Goal: Information Seeking & Learning: Find specific page/section

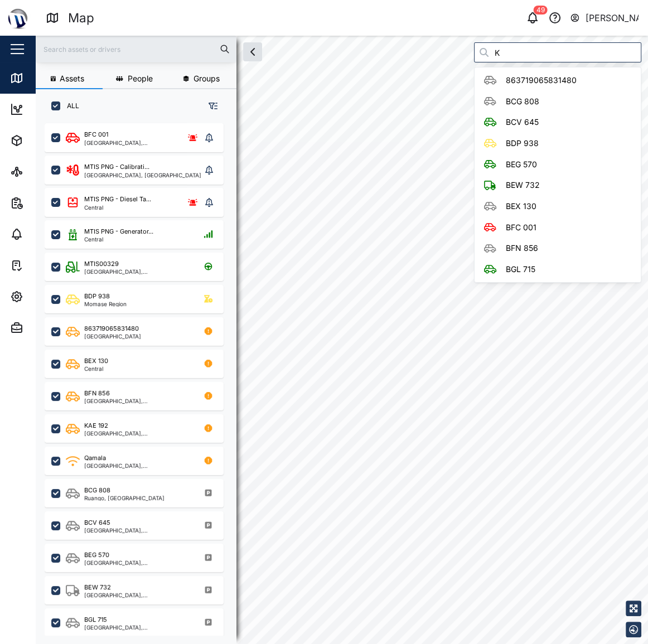
scroll to position [507, 175]
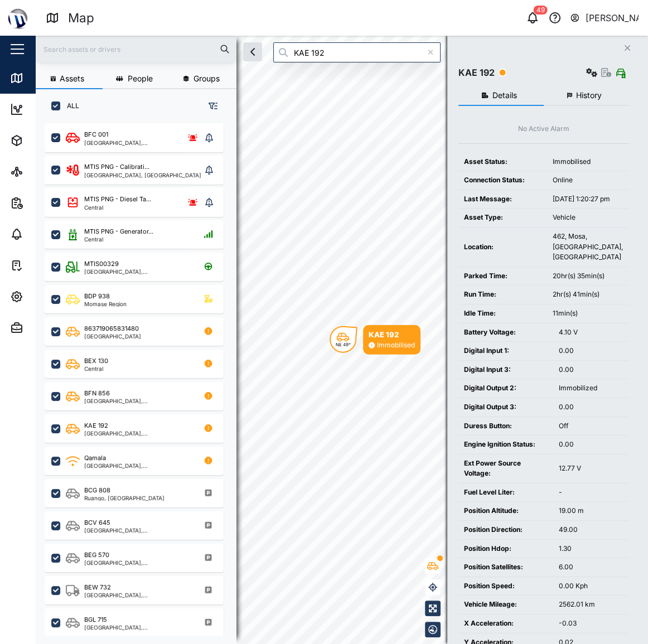
type input "KAE 192"
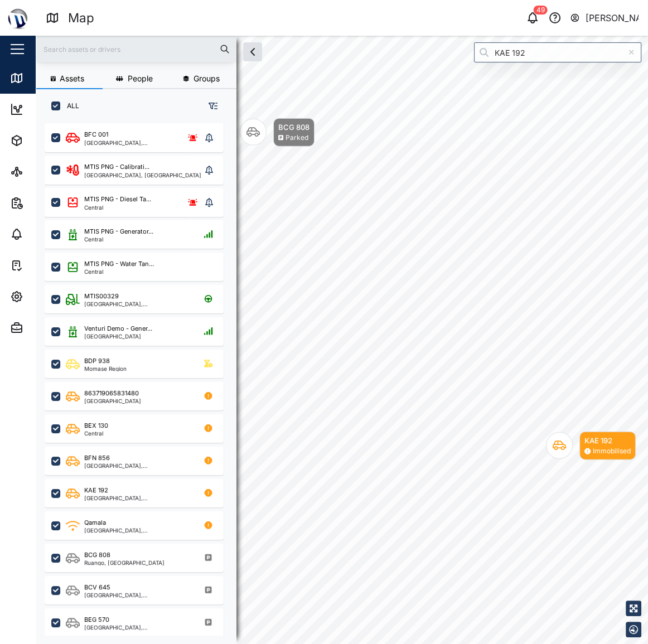
drag, startPoint x: 523, startPoint y: 86, endPoint x: 707, endPoint y: 261, distance: 254.2
click at [647, 261] on html "Map 49 Declan Delahunty Close Map Dashboard Assets ATS Camera Generator Personn…" at bounding box center [324, 322] width 648 height 644
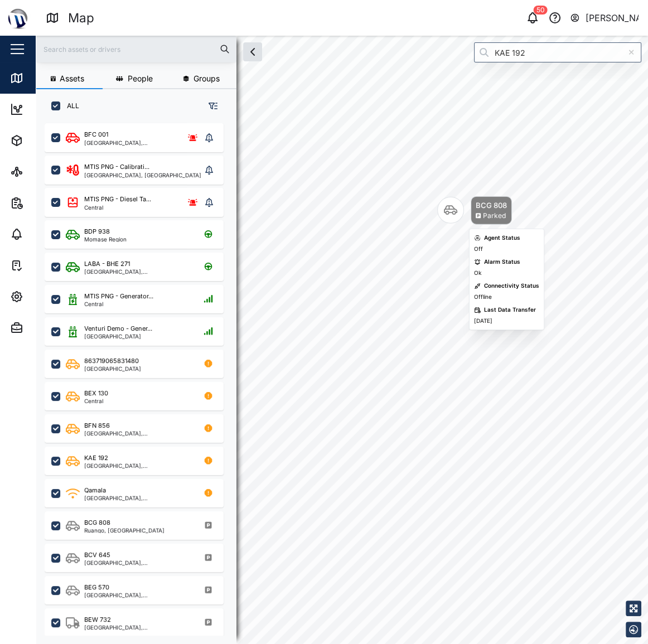
click at [459, 197] on div "Map marker" at bounding box center [450, 210] width 27 height 27
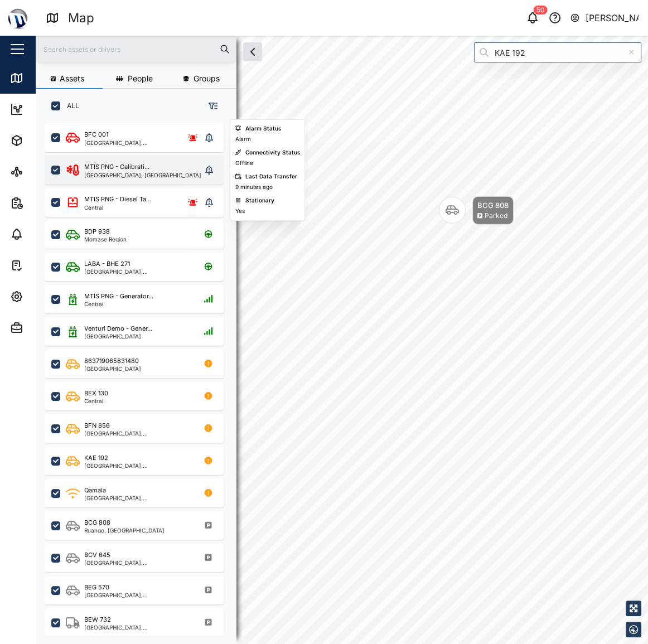
click at [96, 182] on div "MTIS PNG - Calibrati... National Capital District, Southern Region" at bounding box center [134, 169] width 179 height 29
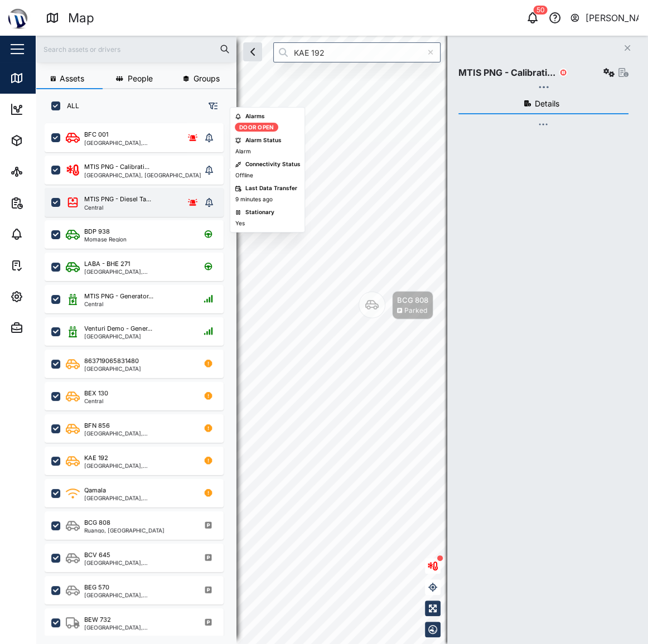
click at [114, 198] on div "MTIS PNG - Diesel Ta..." at bounding box center [117, 198] width 67 height 9
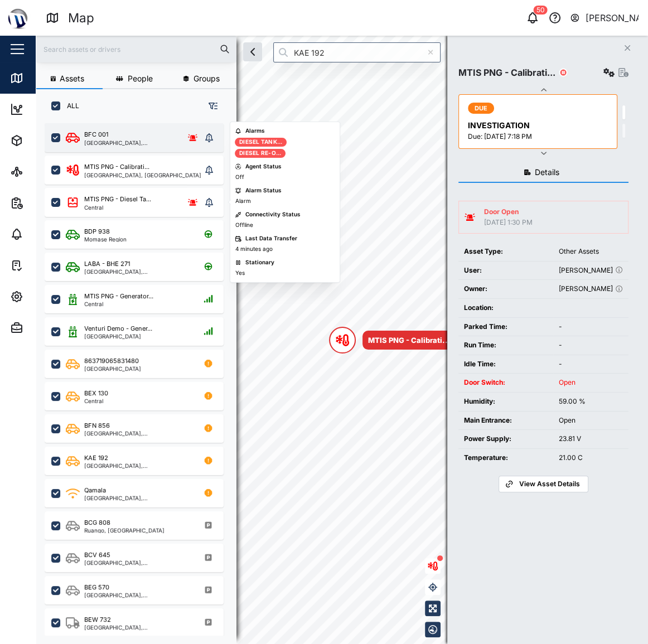
click at [122, 145] on div "BFC 001 National Capital District, Southern Region" at bounding box center [134, 137] width 179 height 29
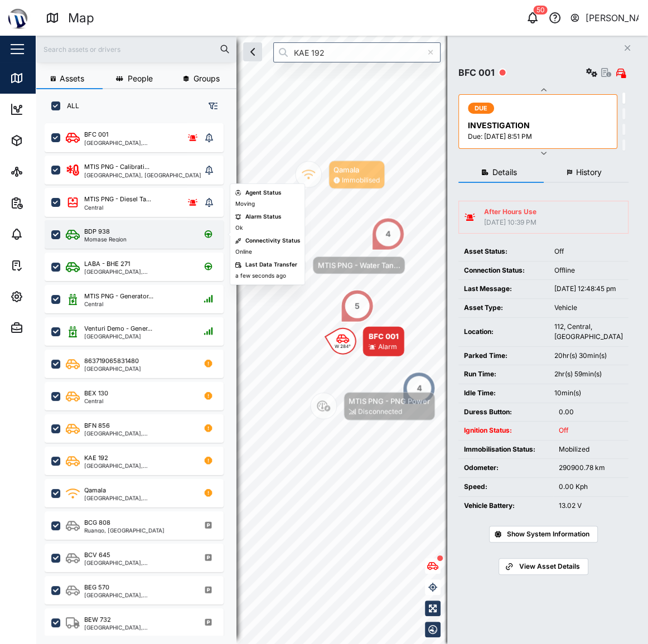
click at [132, 231] on div "BDP 938 Momase Region" at bounding box center [141, 234] width 151 height 15
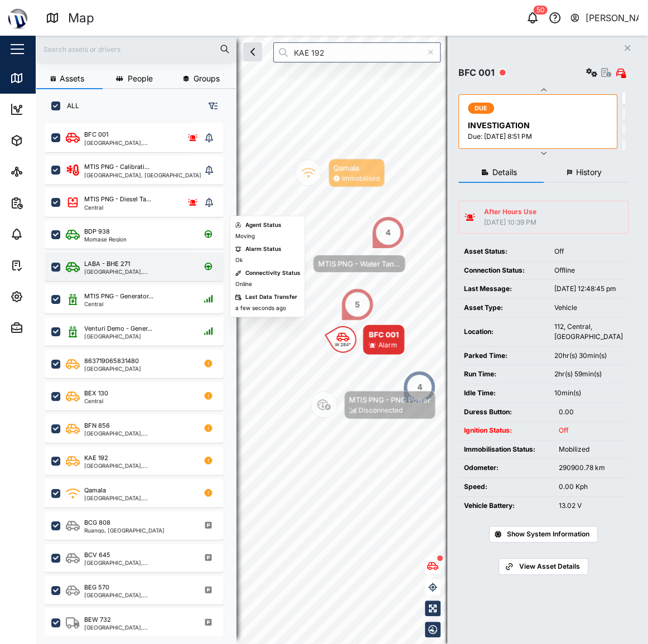
click at [134, 260] on div "LABA - BHE 271" at bounding box center [137, 263] width 106 height 9
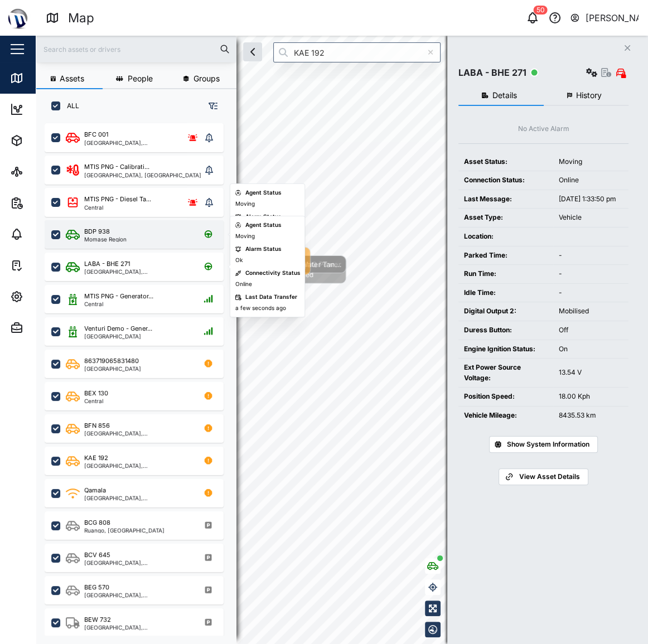
click at [135, 231] on div "BDP 938 Momase Region" at bounding box center [141, 234] width 151 height 15
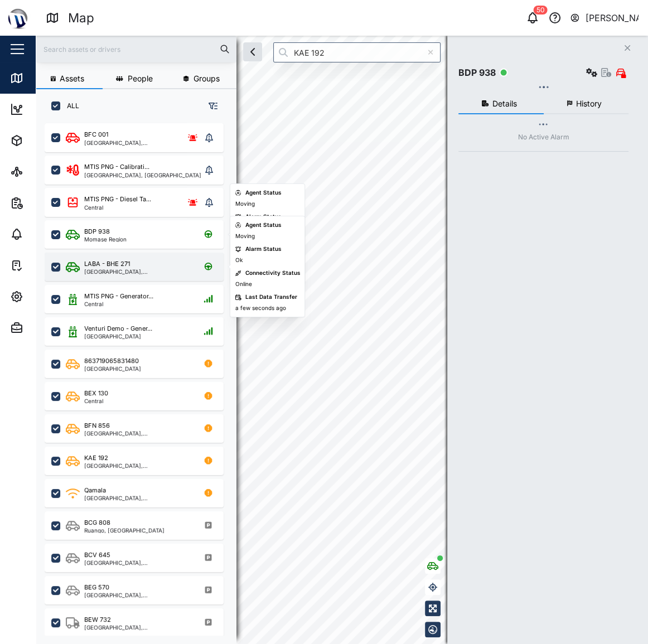
click at [128, 278] on div "LABA - BHE 271 Port Moresby, Southern Region" at bounding box center [134, 266] width 179 height 28
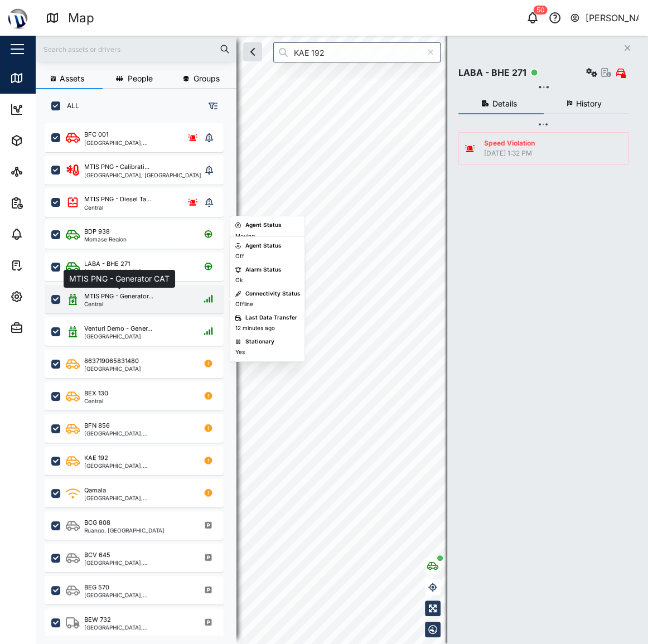
click at [124, 299] on div "MTIS PNG - Generator..." at bounding box center [118, 295] width 69 height 9
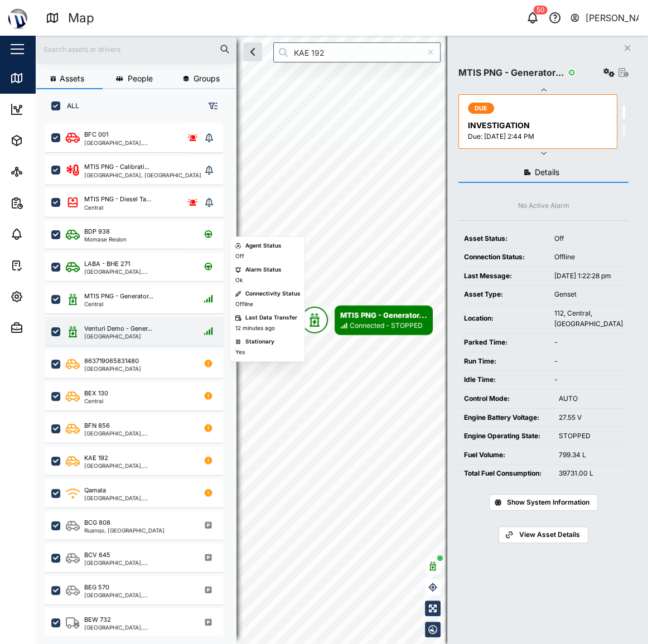
click at [106, 338] on div "[GEOGRAPHIC_DATA]" at bounding box center [118, 336] width 68 height 6
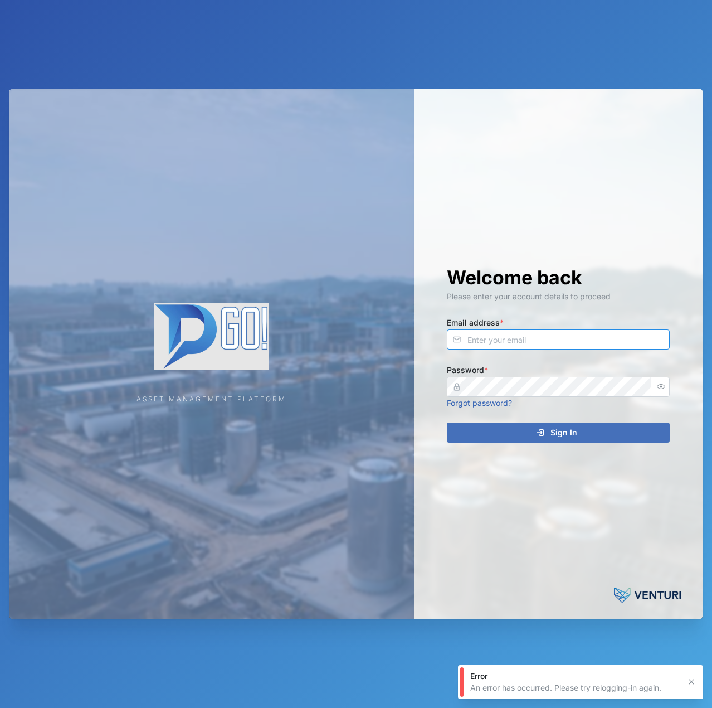
click at [525, 333] on input "Email address *" at bounding box center [558, 339] width 223 height 20
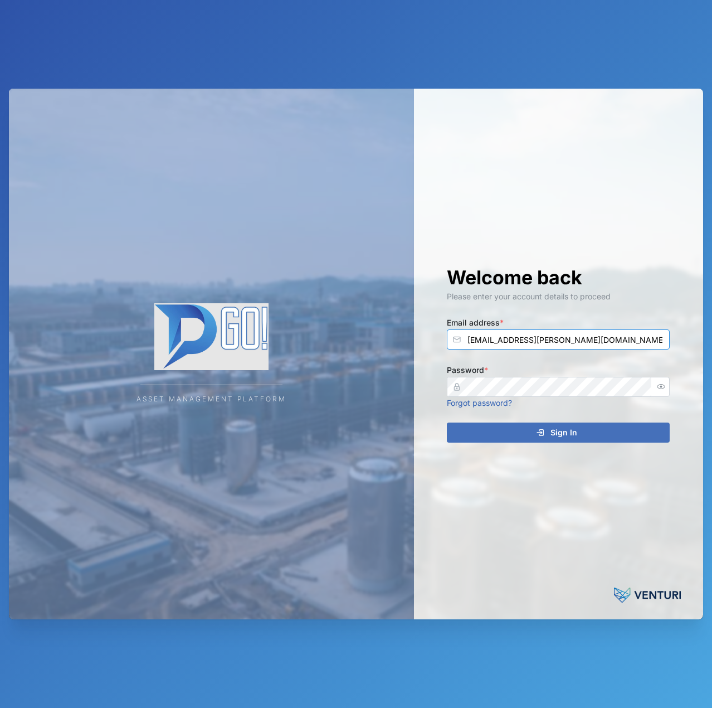
type input "[EMAIL_ADDRESS][PERSON_NAME][DOMAIN_NAME]"
click at [447, 422] on button "Sign In" at bounding box center [558, 432] width 223 height 20
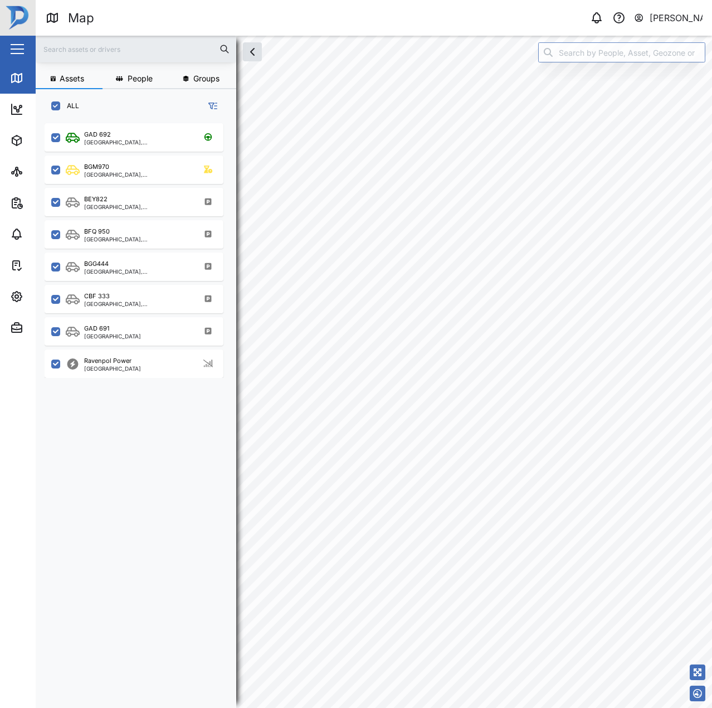
scroll to position [571, 174]
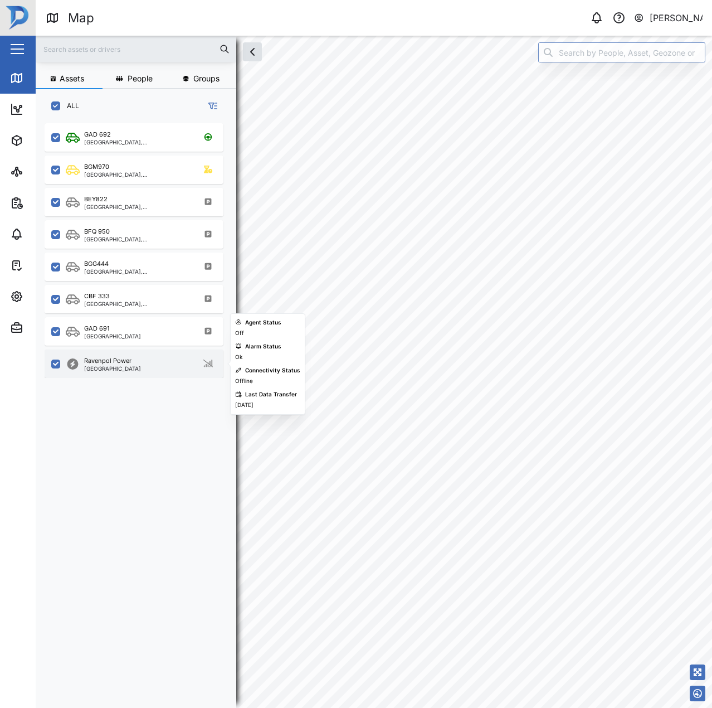
click at [145, 367] on div "Ravenpol Power Port Moresby" at bounding box center [141, 363] width 151 height 15
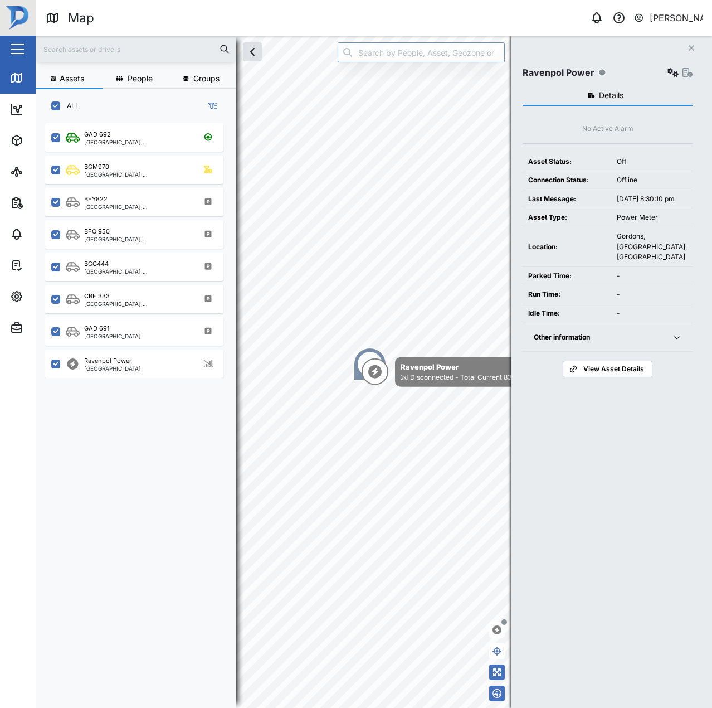
click at [646, 343] on div "Other information" at bounding box center [596, 337] width 125 height 11
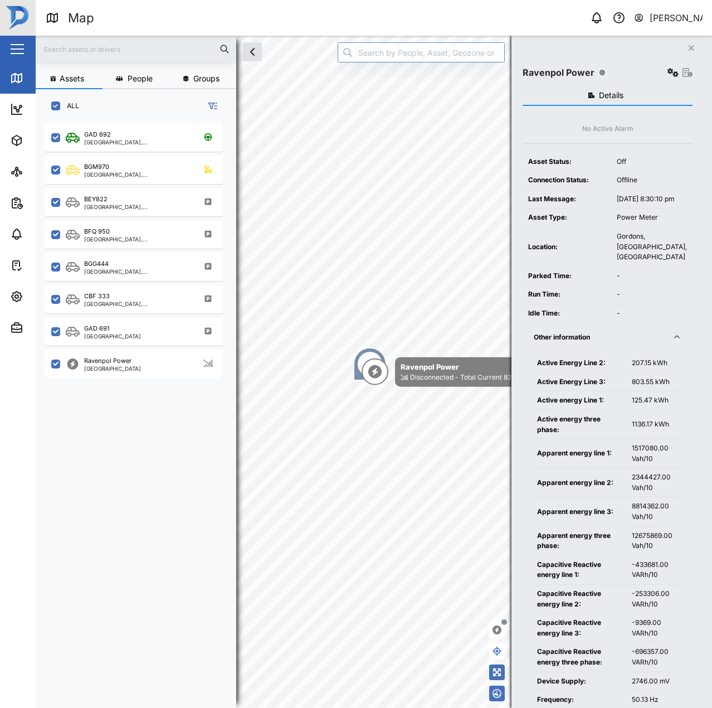
click at [646, 343] on div "Other information" at bounding box center [596, 337] width 125 height 11
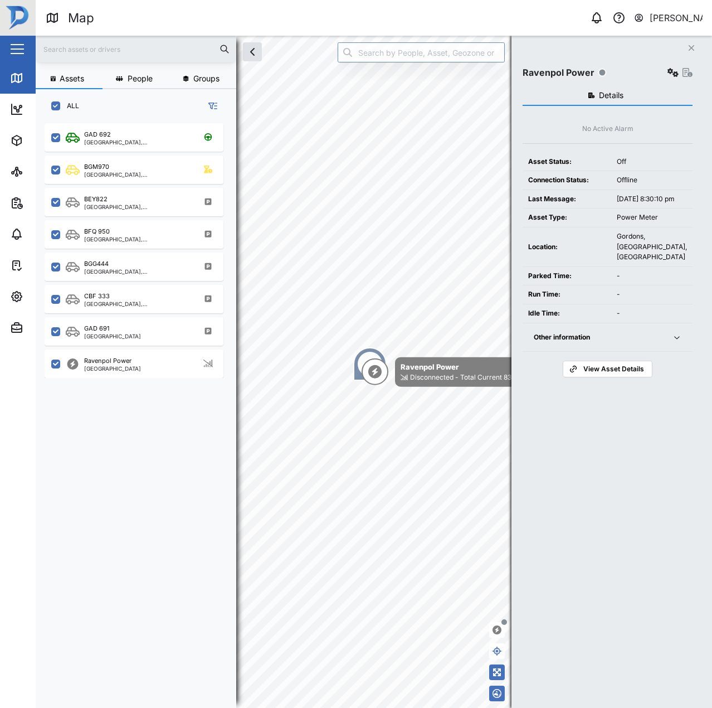
click at [646, 343] on div "Other information" at bounding box center [596, 337] width 125 height 11
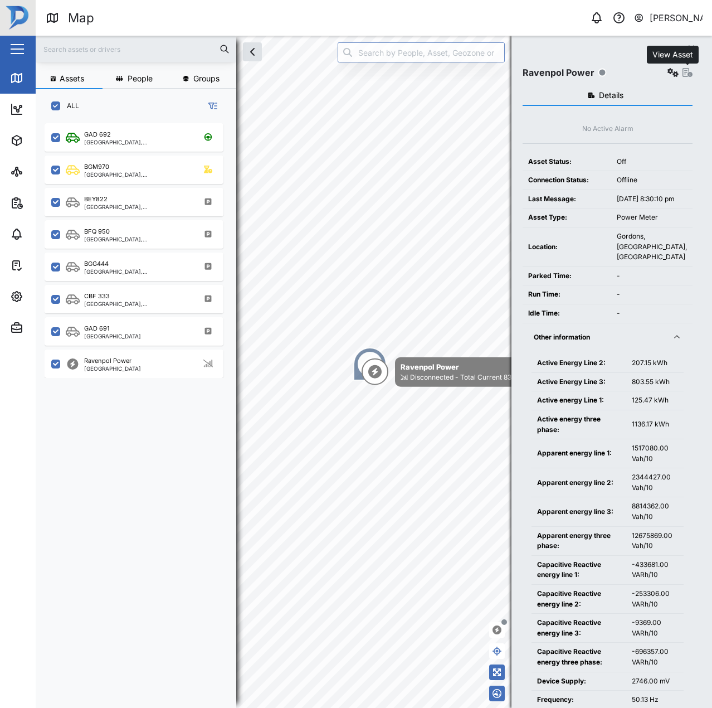
click at [687, 70] on icon "button" at bounding box center [688, 72] width 10 height 9
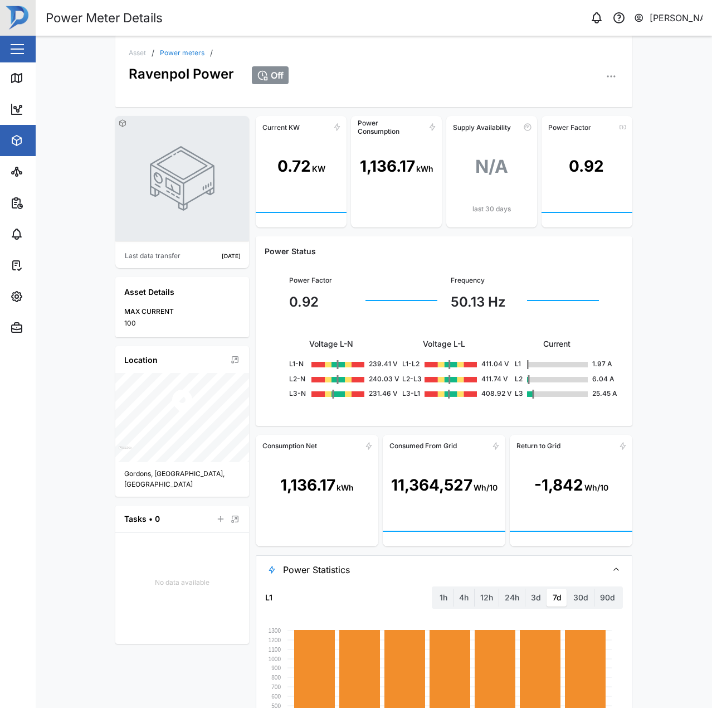
click at [610, 80] on icon "button" at bounding box center [611, 76] width 11 height 11
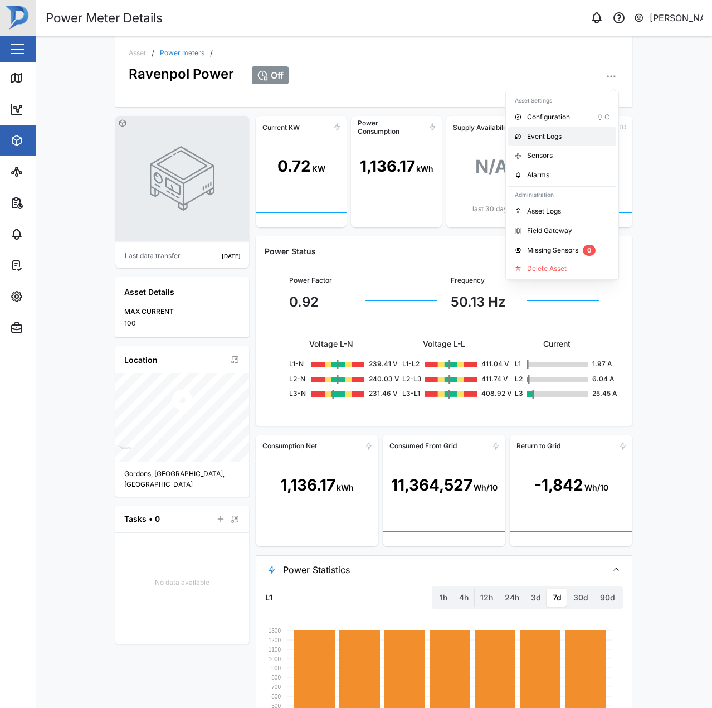
click at [562, 138] on div "Event Logs" at bounding box center [568, 137] width 82 height 11
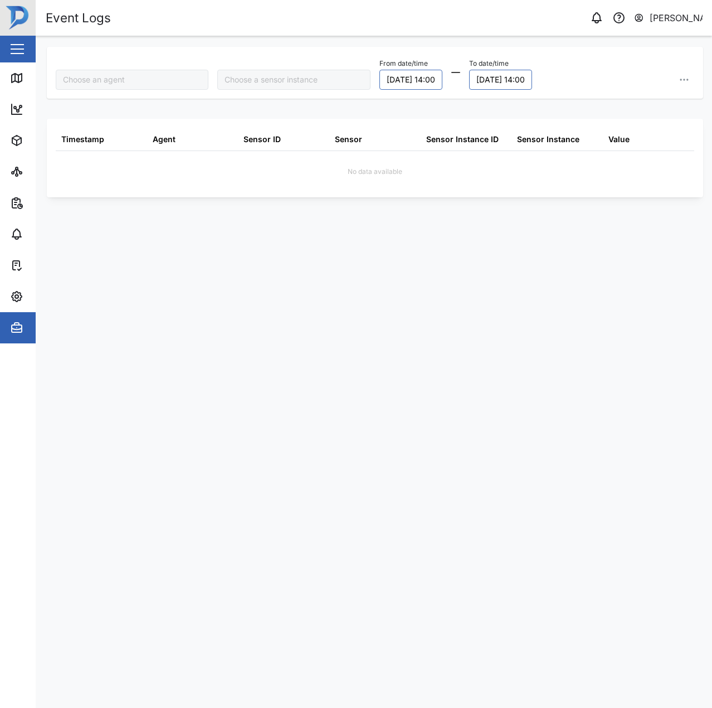
type input "Ravenpol Power"
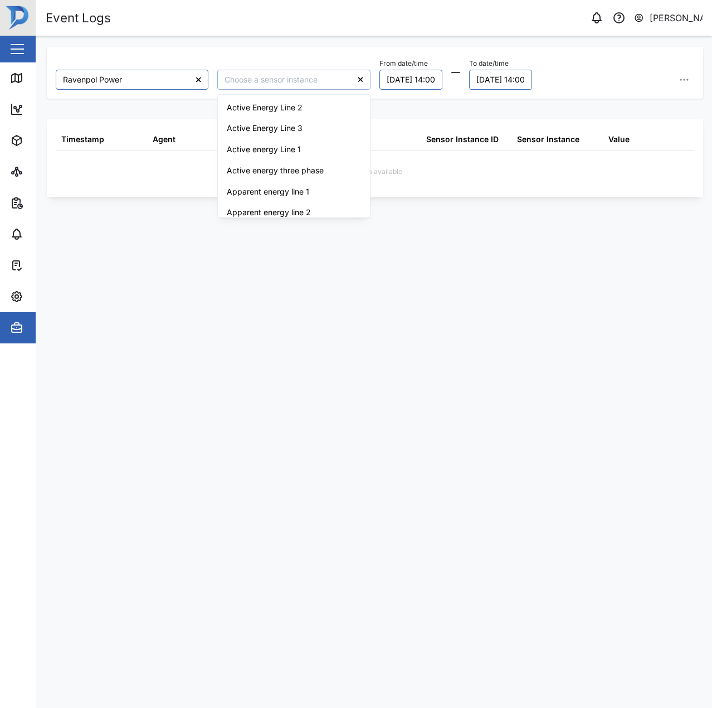
click at [275, 81] on input "search" at bounding box center [293, 80] width 153 height 20
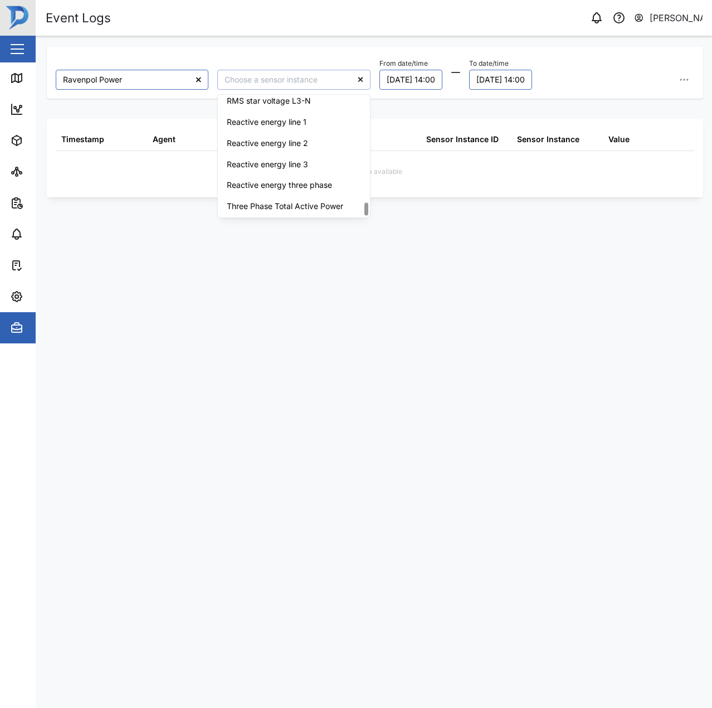
scroll to position [1019, 0]
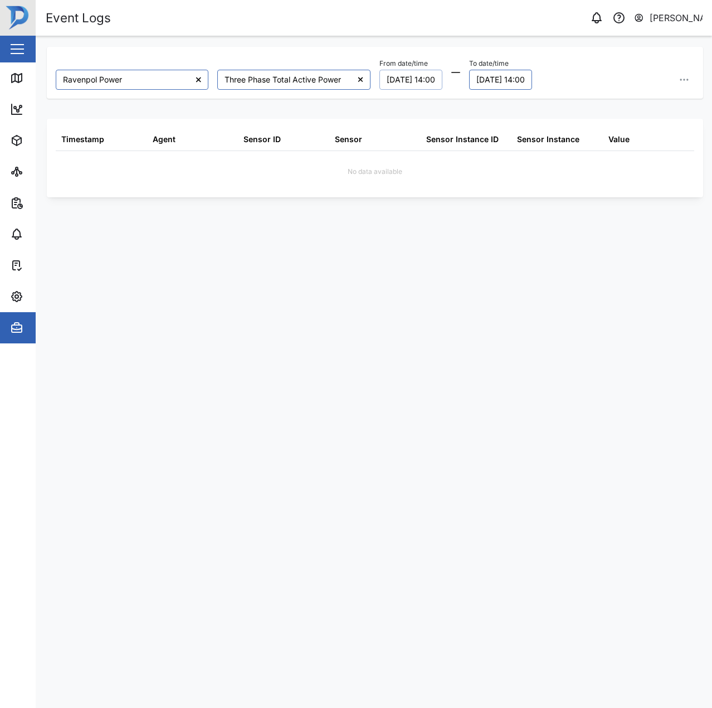
click at [400, 82] on button "09/10/2025 14:00" at bounding box center [410, 80] width 63 height 20
click at [398, 111] on icon "button" at bounding box center [399, 111] width 9 height 9
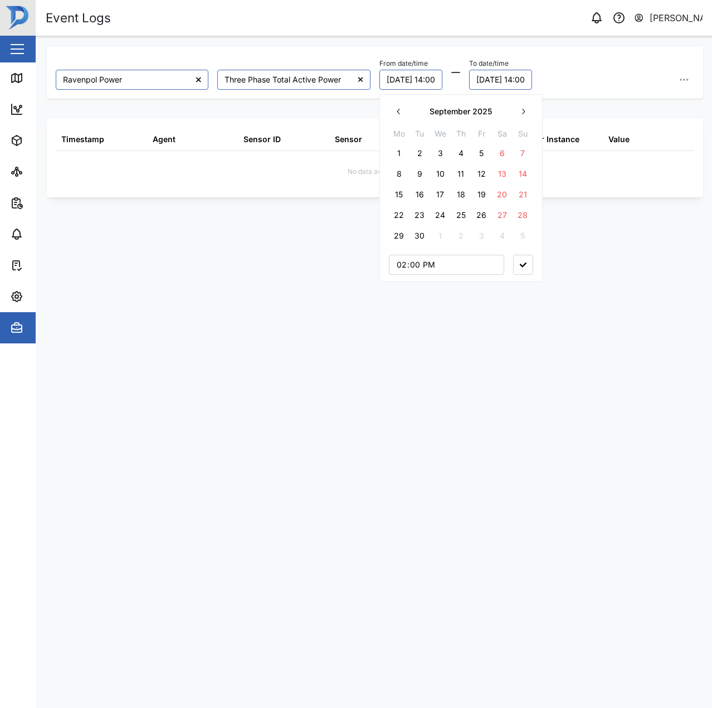
click at [404, 193] on button "15" at bounding box center [399, 194] width 20 height 20
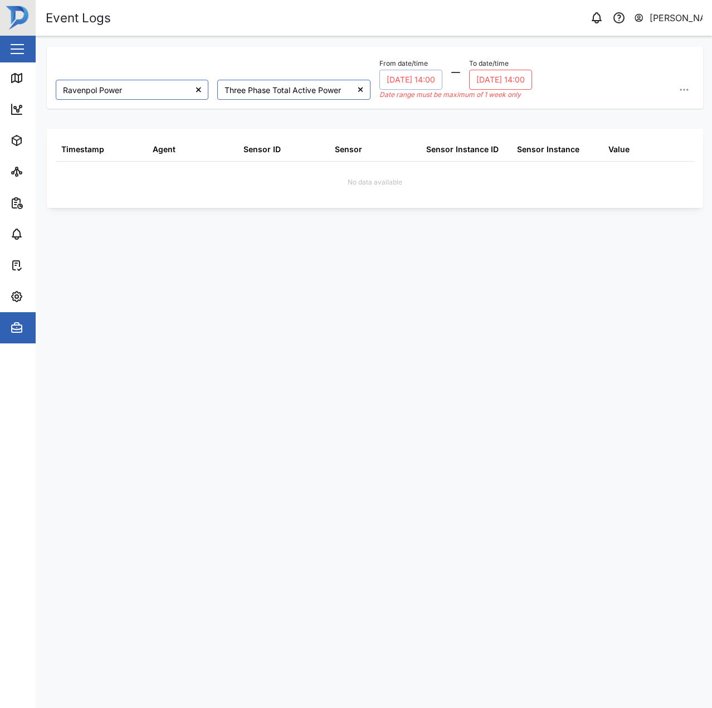
click at [517, 79] on button "10/10/2025 14:00" at bounding box center [500, 80] width 63 height 20
click at [500, 104] on button "button" at bounding box center [505, 111] width 20 height 20
click at [612, 174] on button "13" at bounding box center [608, 174] width 20 height 20
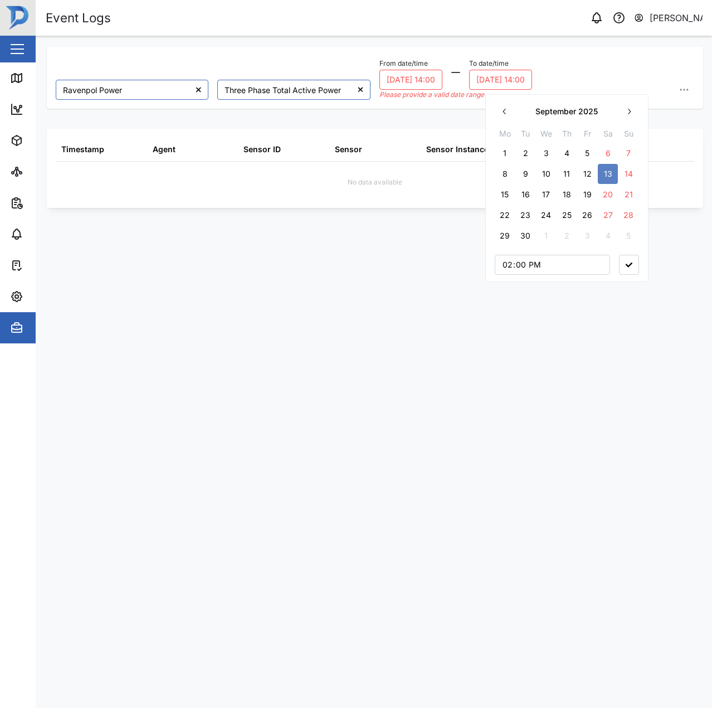
click at [628, 257] on button "button" at bounding box center [629, 265] width 20 height 20
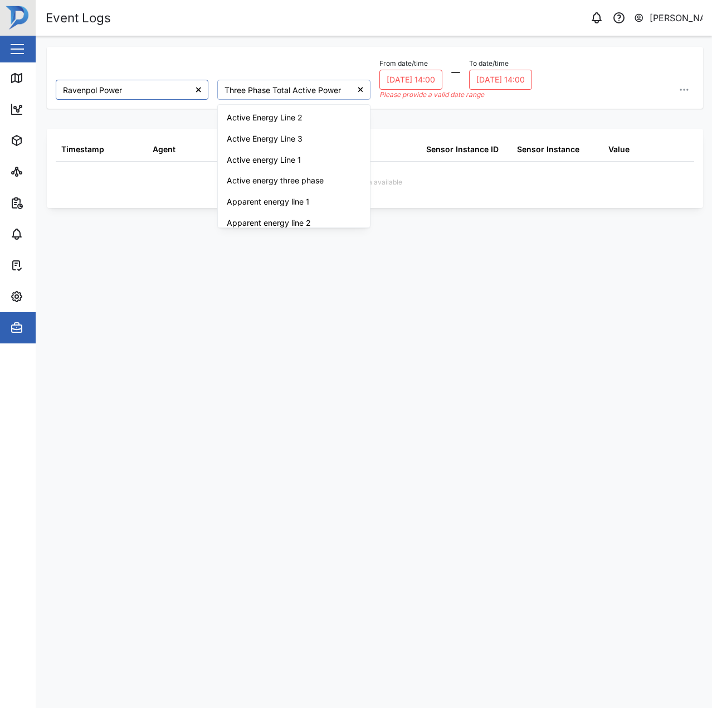
click at [321, 89] on input "Three Phase Total Active Power" at bounding box center [293, 90] width 153 height 20
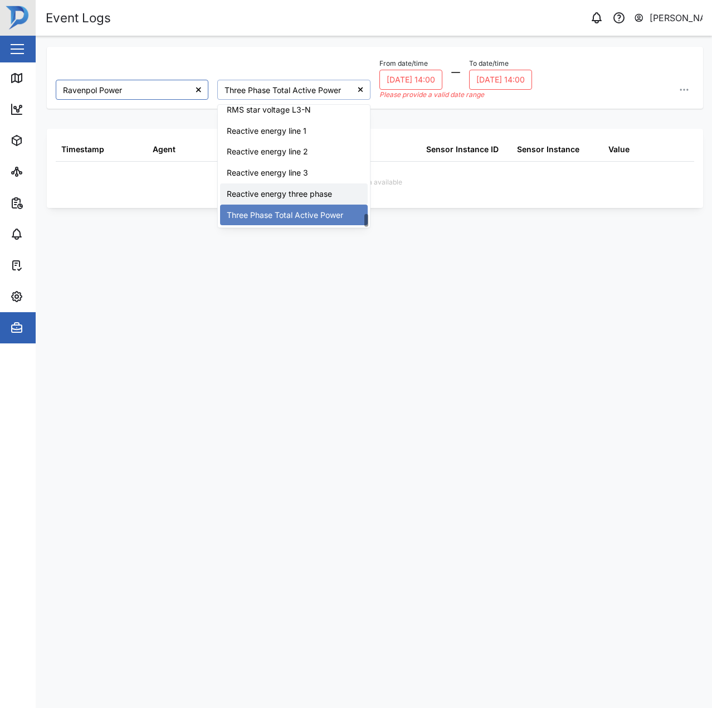
scroll to position [908, 0]
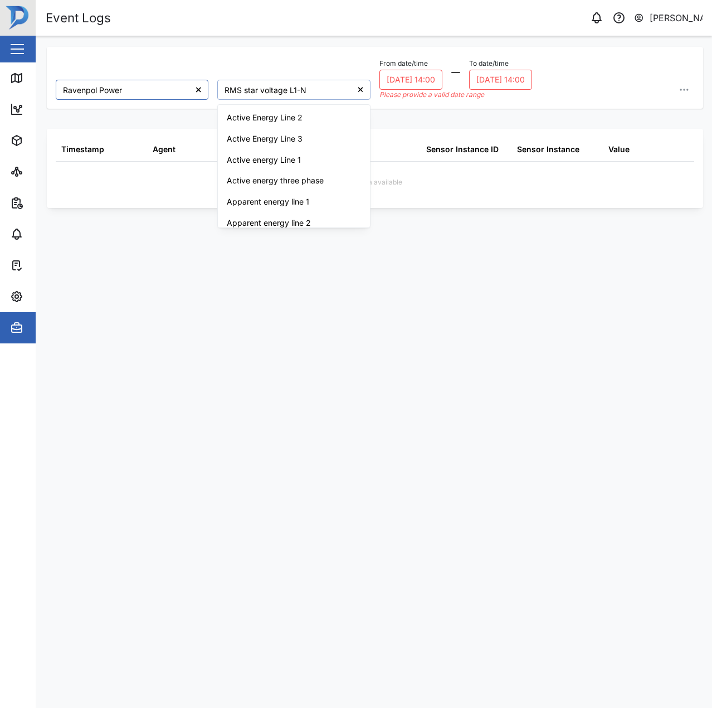
click at [309, 94] on input "RMS star voltage L1-N" at bounding box center [293, 90] width 153 height 20
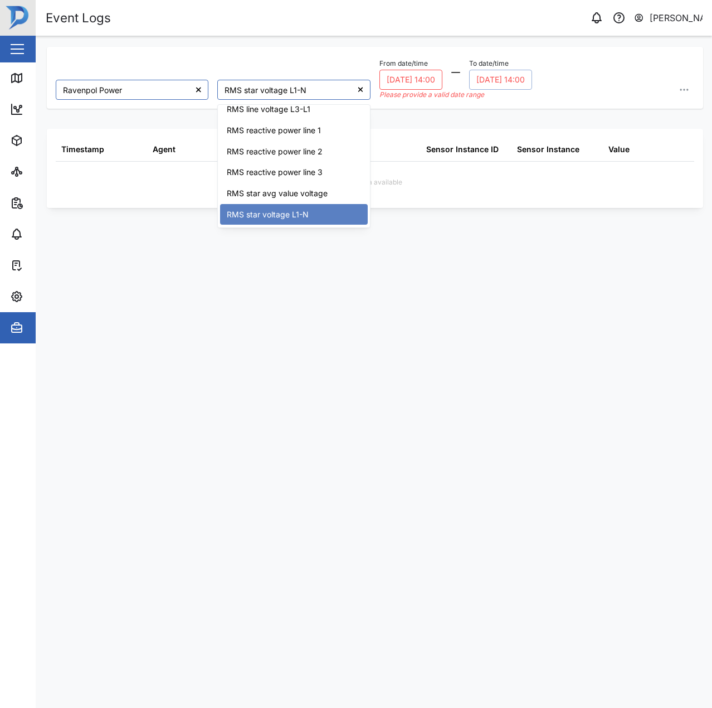
click at [520, 82] on button "13/09/2025 14:00" at bounding box center [500, 80] width 63 height 20
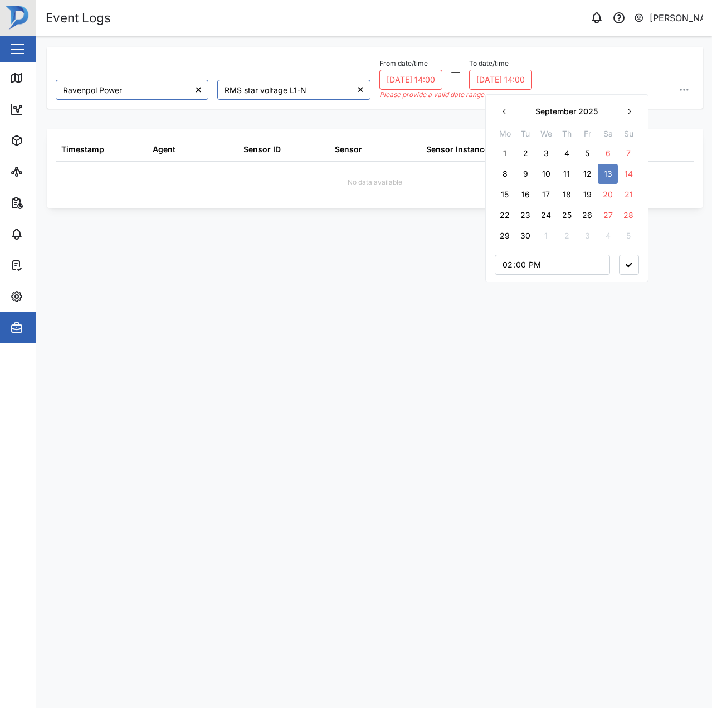
click at [593, 196] on button "19" at bounding box center [587, 194] width 20 height 20
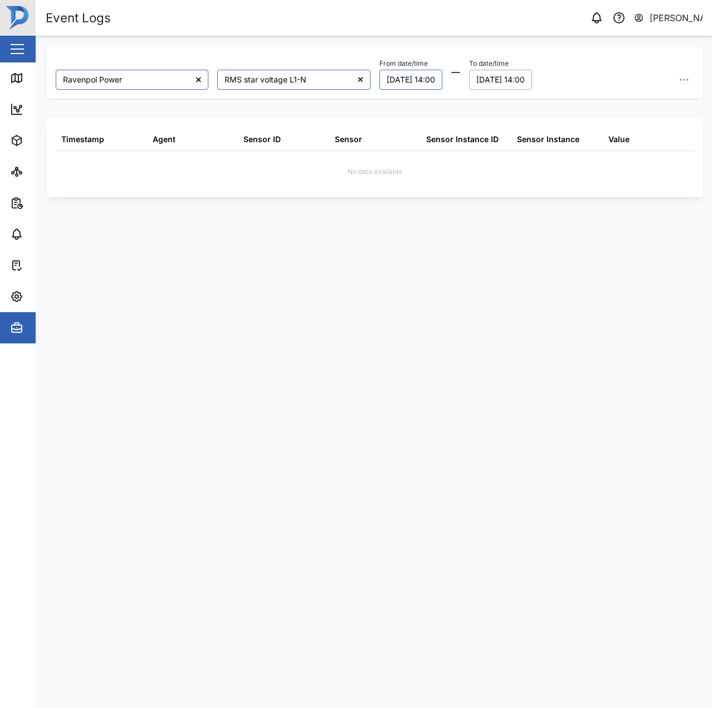
click at [437, 147] on div "Sensor Instance ID" at bounding box center [466, 139] width 91 height 23
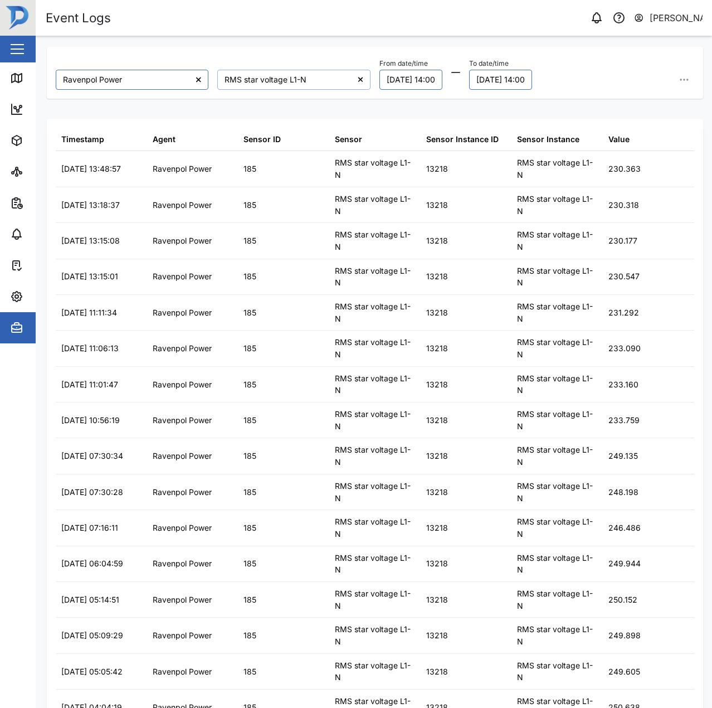
click at [290, 75] on input "RMS star voltage L1-N" at bounding box center [293, 80] width 153 height 20
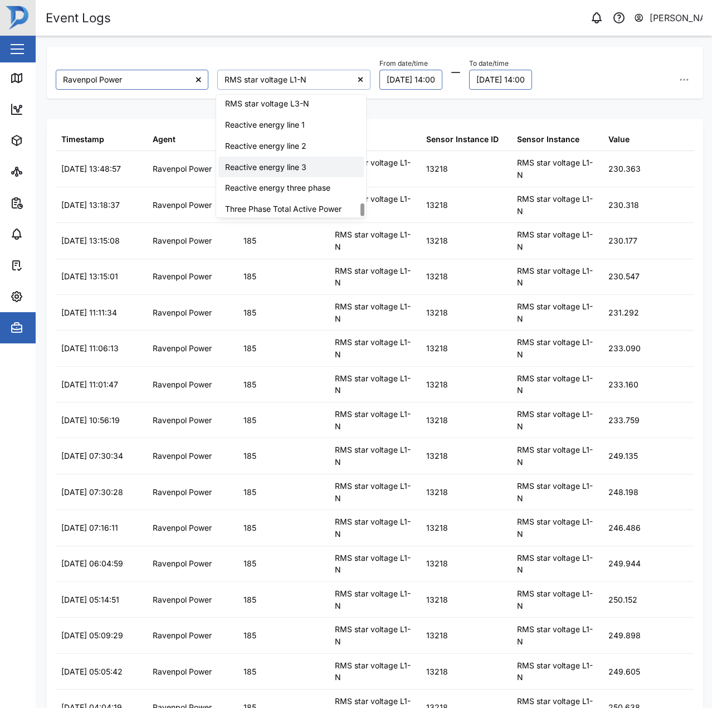
scroll to position [1019, 0]
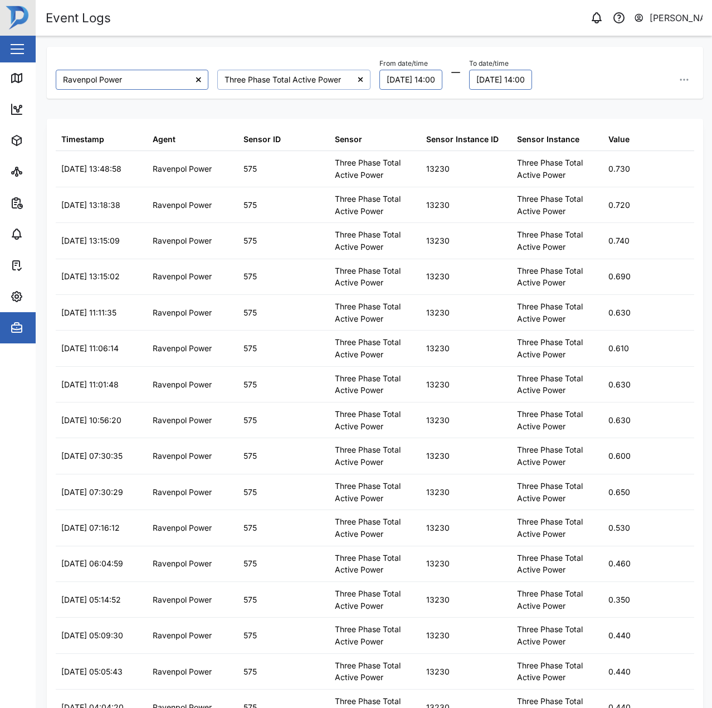
click at [319, 77] on input "Three Phase Total Active Power" at bounding box center [293, 80] width 153 height 20
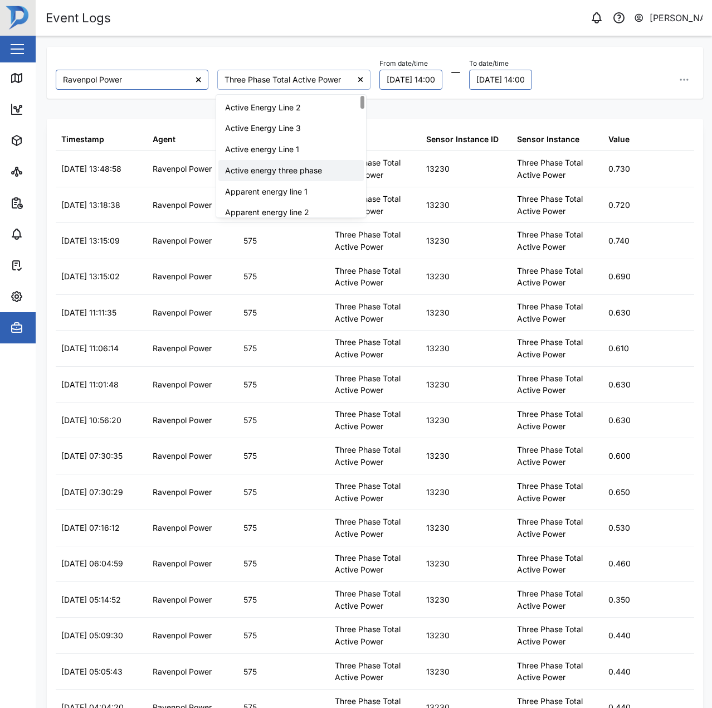
type input "Active energy three phase"
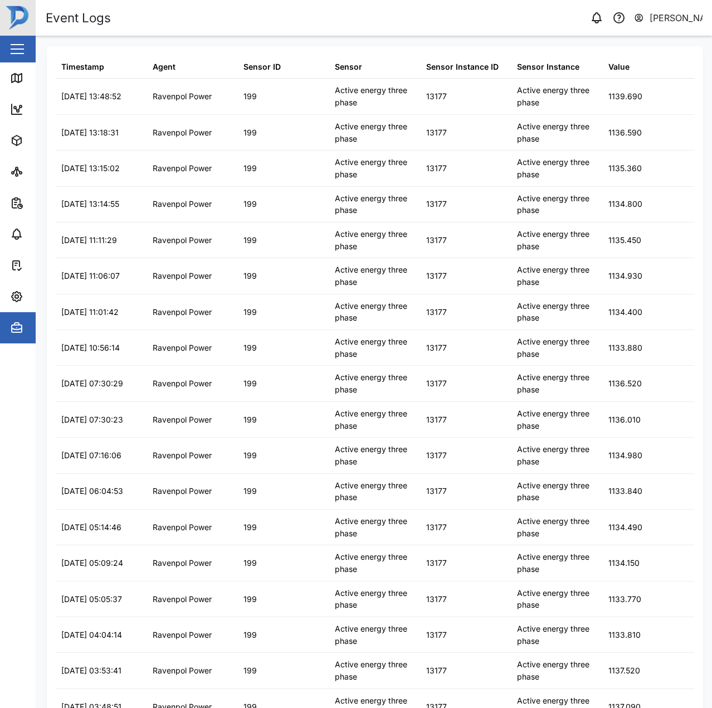
scroll to position [45, 0]
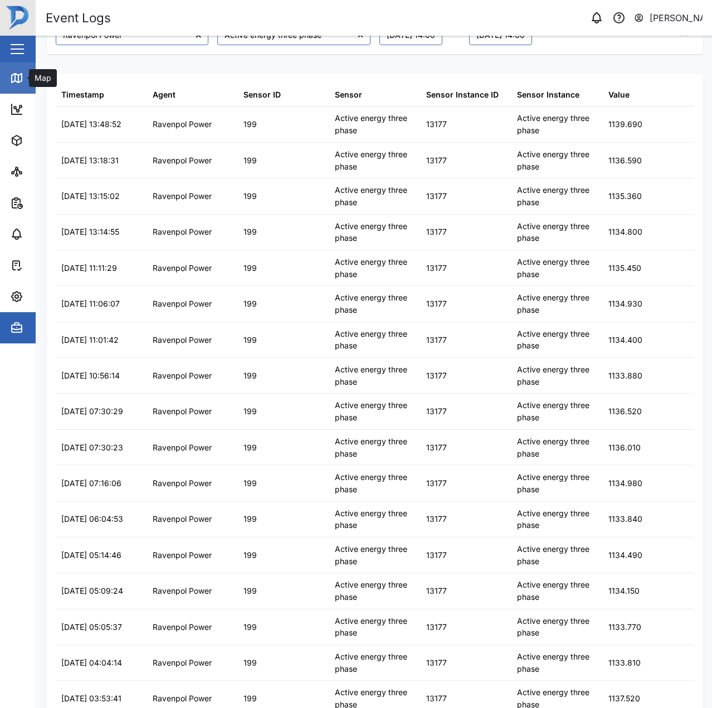
click at [17, 85] on link "Map" at bounding box center [72, 77] width 145 height 31
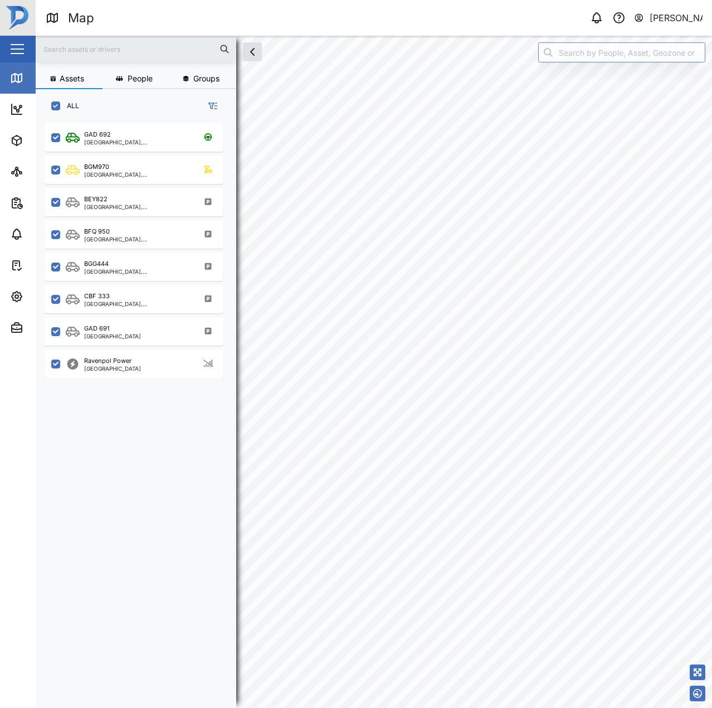
scroll to position [571, 174]
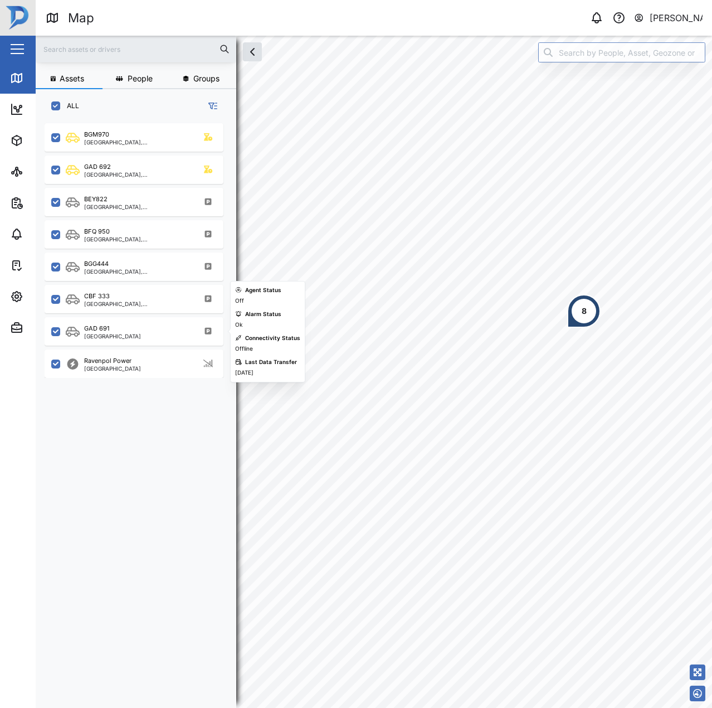
click at [135, 348] on div "Ravenpol Power Port Moresby" at bounding box center [134, 361] width 179 height 32
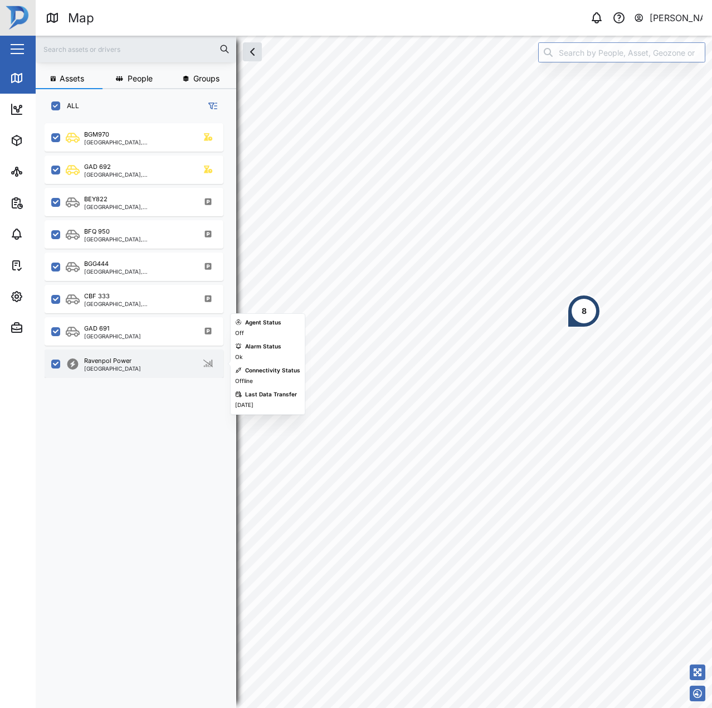
click at [139, 366] on div "Ravenpol Power Port Moresby" at bounding box center [141, 363] width 151 height 15
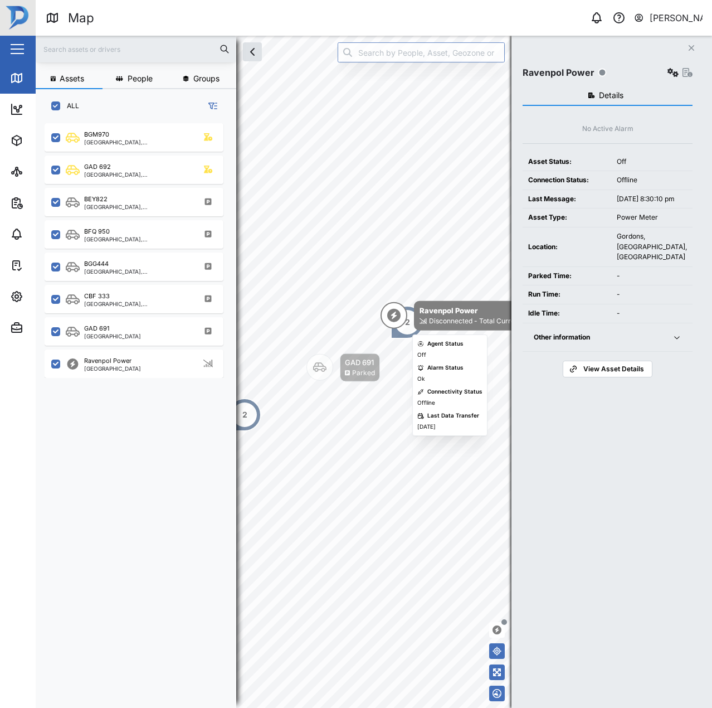
click at [456, 314] on div "Ravenpol Power" at bounding box center [485, 310] width 130 height 11
click at [678, 342] on icon "button" at bounding box center [677, 337] width 9 height 9
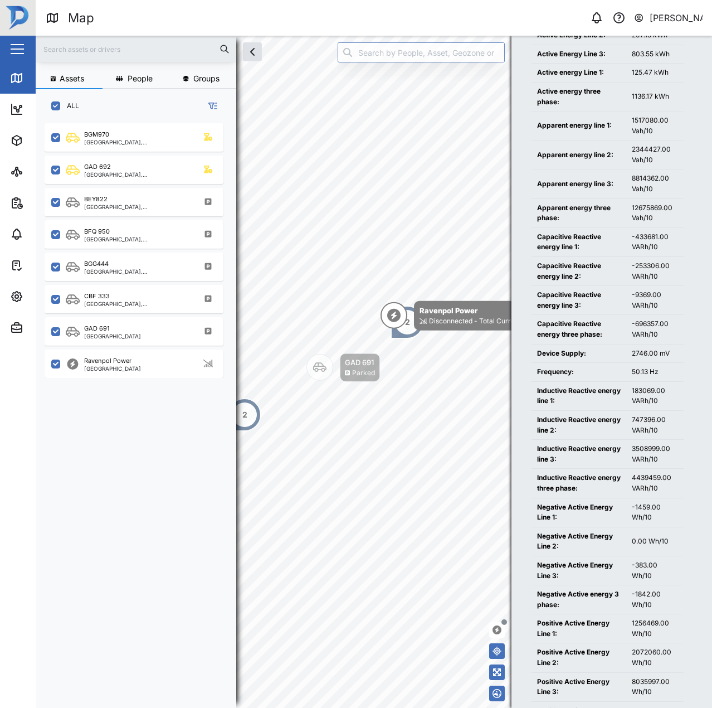
scroll to position [334, 0]
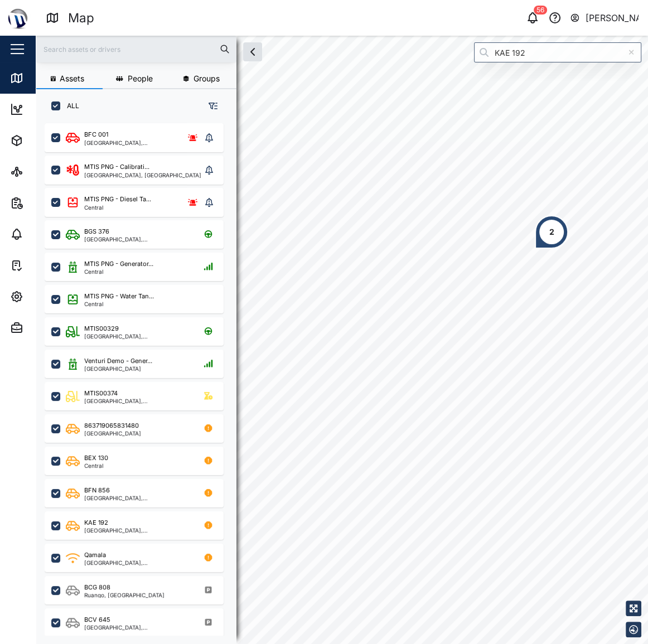
click at [635, 52] on div at bounding box center [631, 52] width 20 height 20
click at [537, 13] on div "56" at bounding box center [539, 10] width 13 height 9
click at [531, 20] on icon "button" at bounding box center [531, 17] width 13 height 13
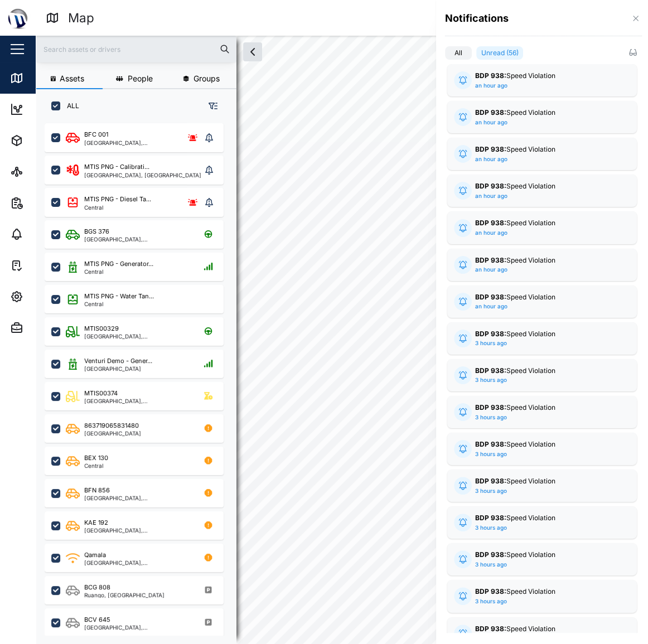
click at [635, 22] on icon "button" at bounding box center [635, 18] width 9 height 9
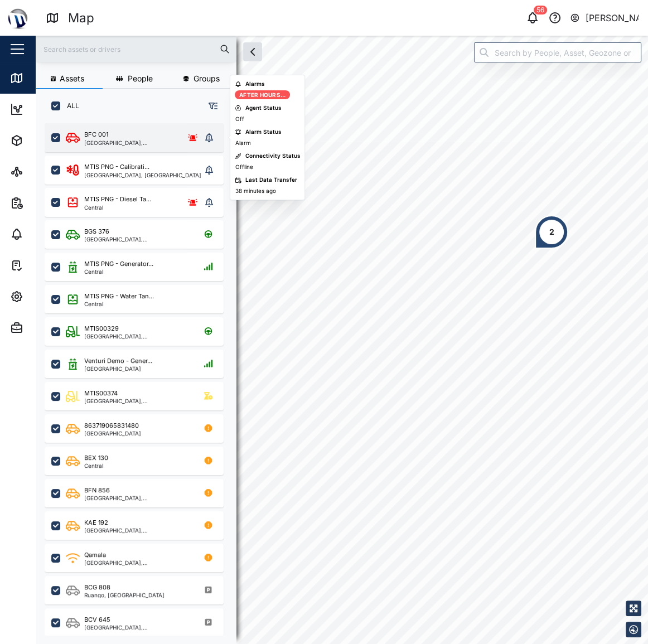
click at [163, 139] on div "BFC 001" at bounding box center [129, 134] width 91 height 9
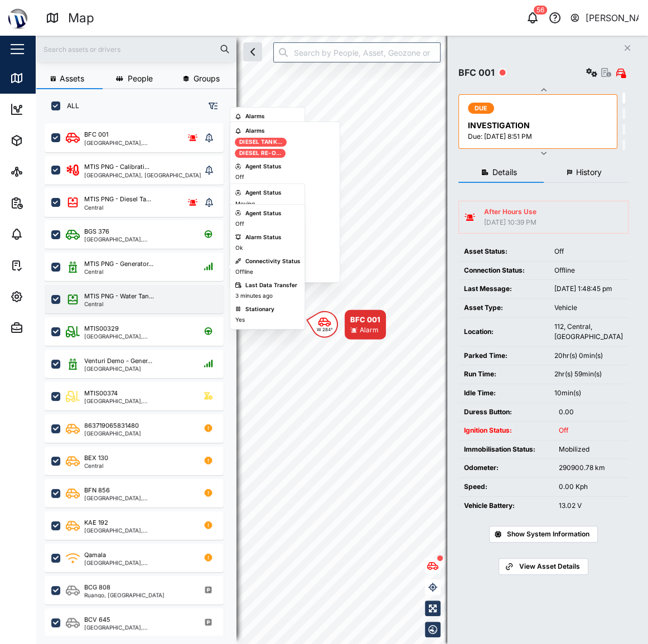
click at [106, 298] on div "MTIS PNG - Water Tan..." at bounding box center [119, 295] width 70 height 9
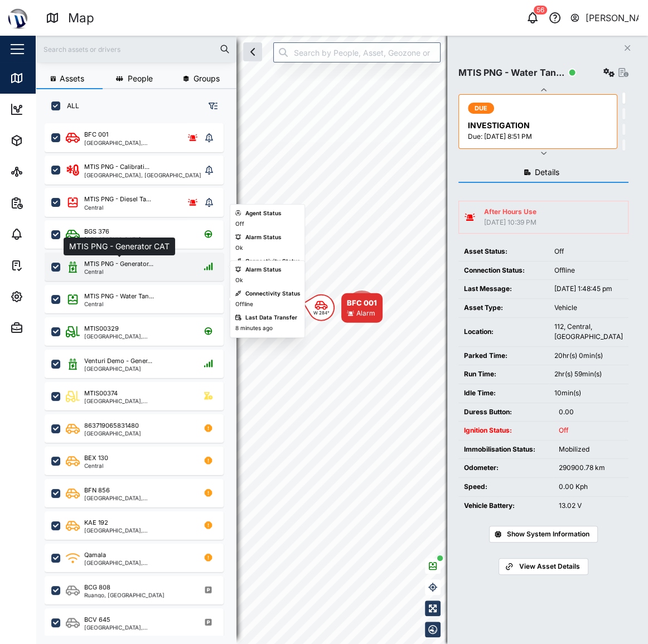
click at [129, 261] on div "MTIS PNG - Generator..." at bounding box center [118, 263] width 69 height 9
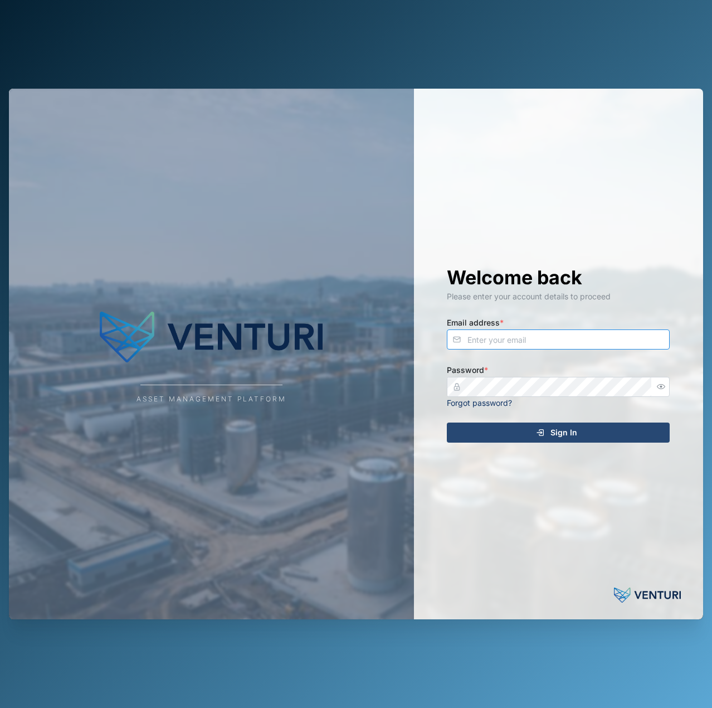
click at [604, 340] on input "Email address *" at bounding box center [558, 339] width 223 height 20
type input "[EMAIL_ADDRESS][PERSON_NAME][DOMAIN_NAME]"
click at [447, 422] on button "Sign In" at bounding box center [558, 432] width 223 height 20
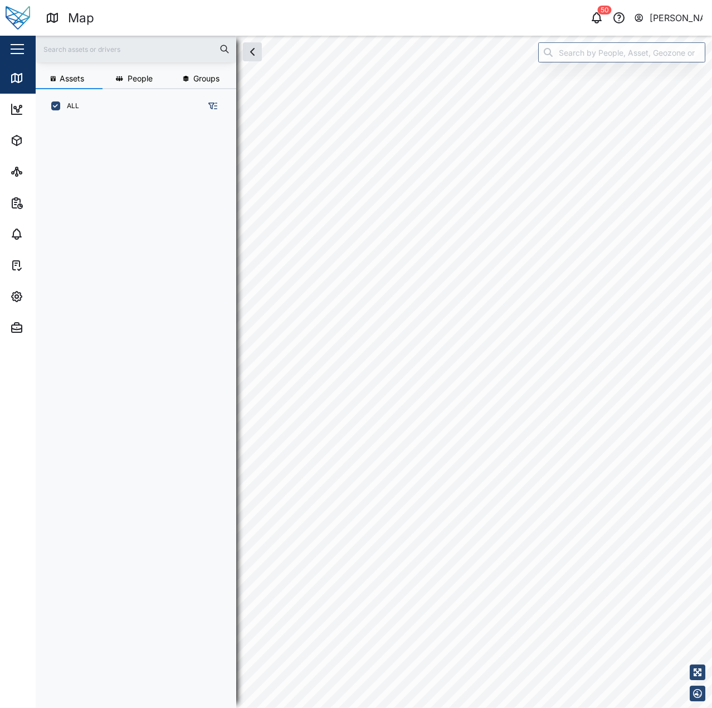
scroll to position [571, 174]
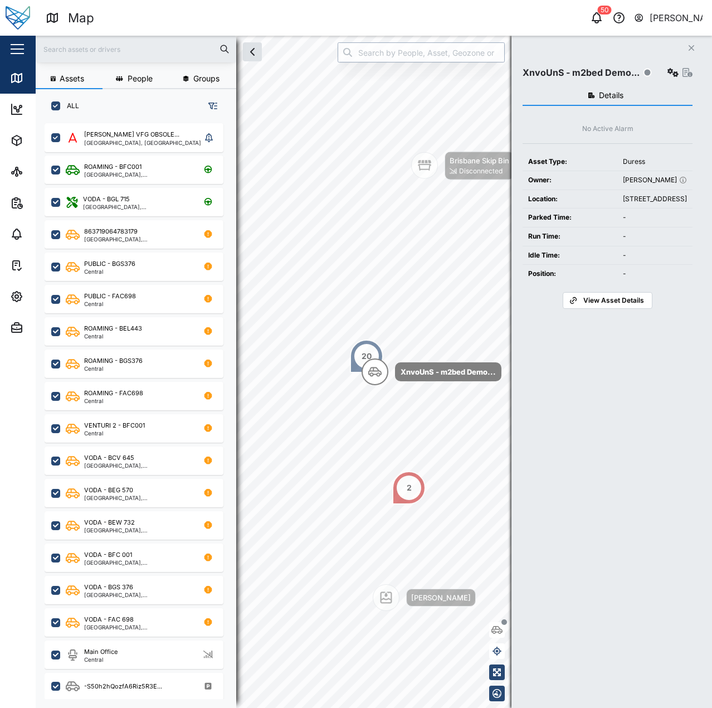
click at [424, 60] on input "search" at bounding box center [421, 52] width 167 height 20
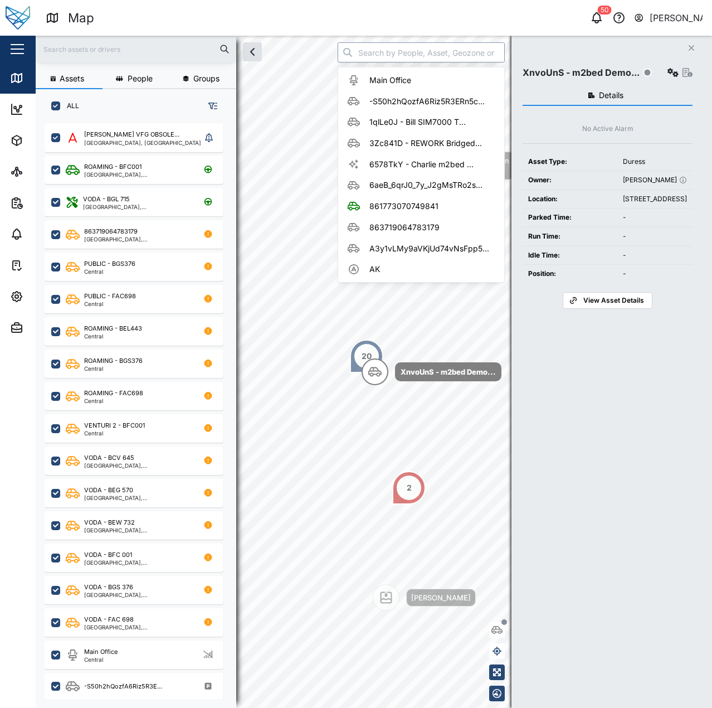
paste input "861773070749841"
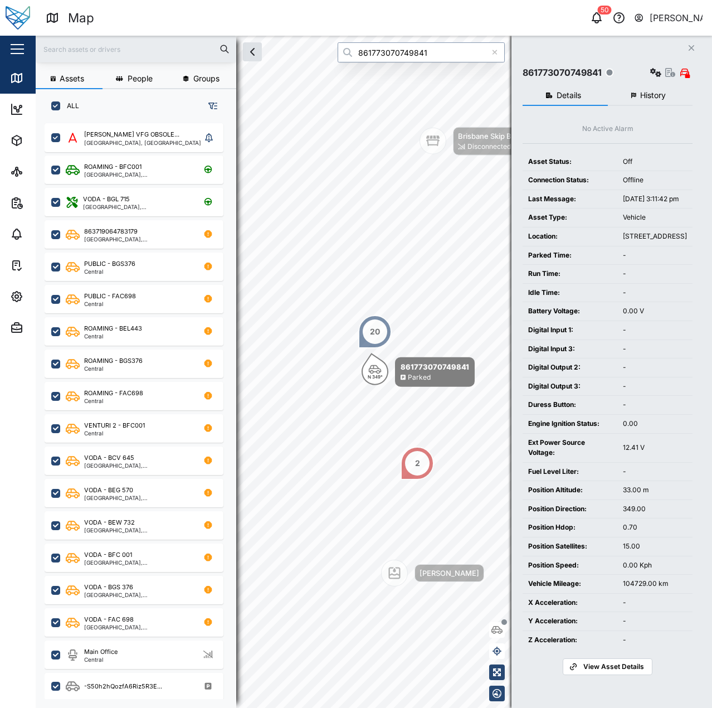
scroll to position [41, 0]
type input "861773070749841"
click at [619, 685] on div "Close 861773070749841 Details History No Active Alarm Asset Status: Off Connect…" at bounding box center [612, 372] width 201 height 672
click at [621, 674] on span "View Asset Details" at bounding box center [613, 667] width 61 height 16
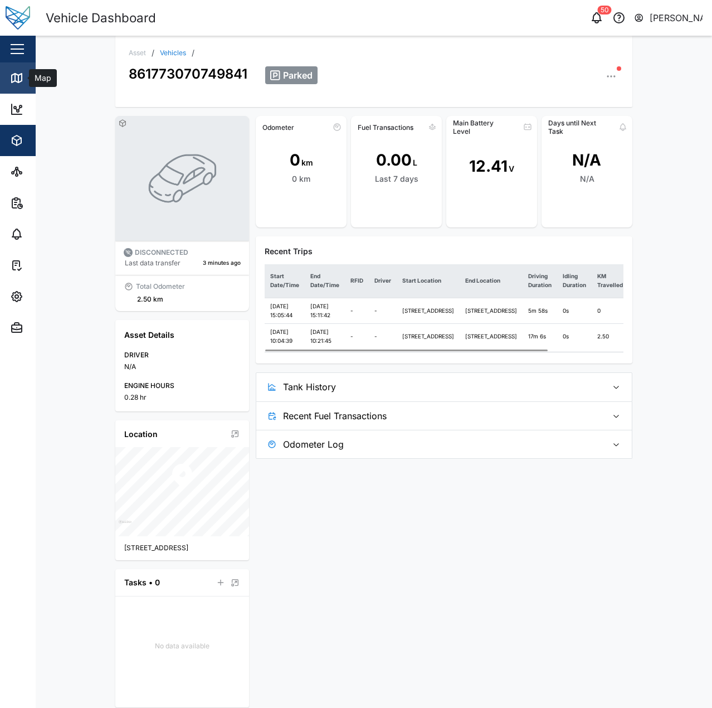
click at [16, 92] on link "Map" at bounding box center [72, 77] width 145 height 31
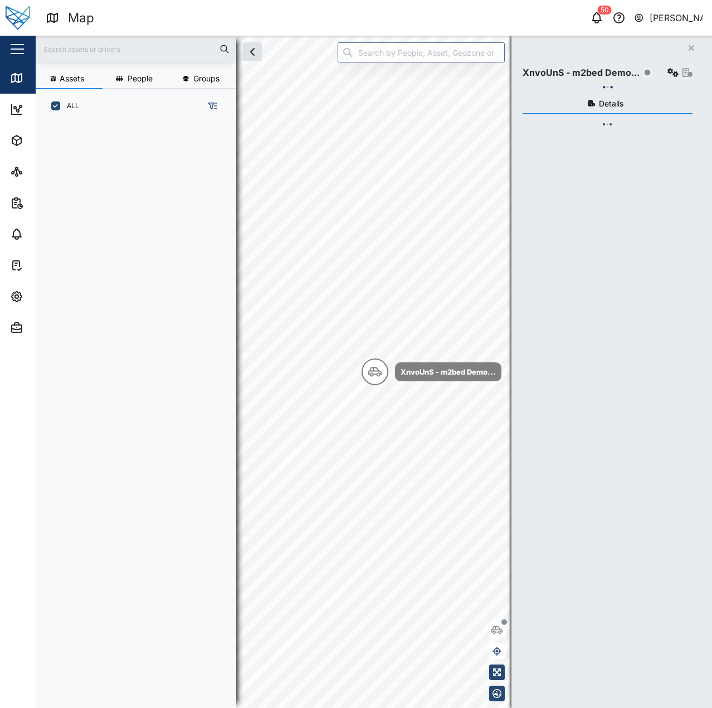
scroll to position [571, 174]
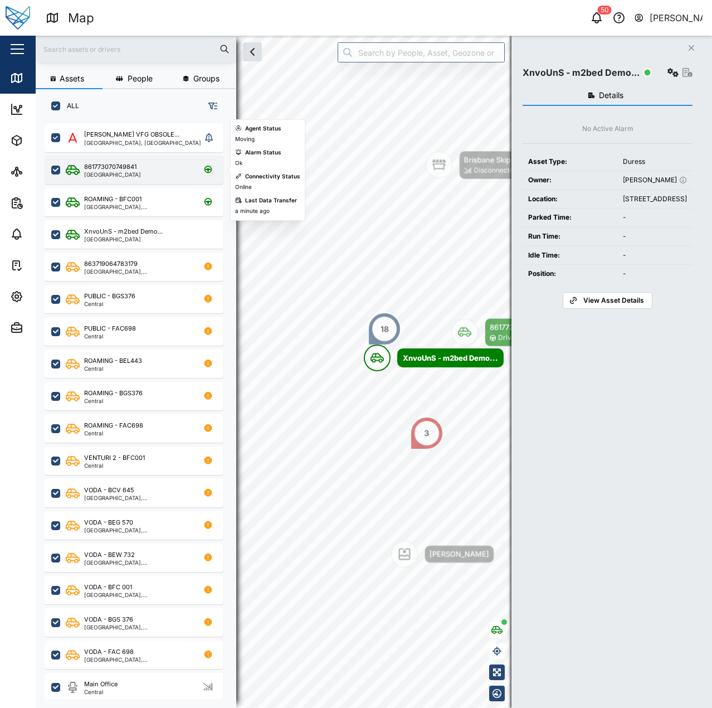
click at [143, 169] on div "861773070749841 Queensland" at bounding box center [141, 169] width 151 height 15
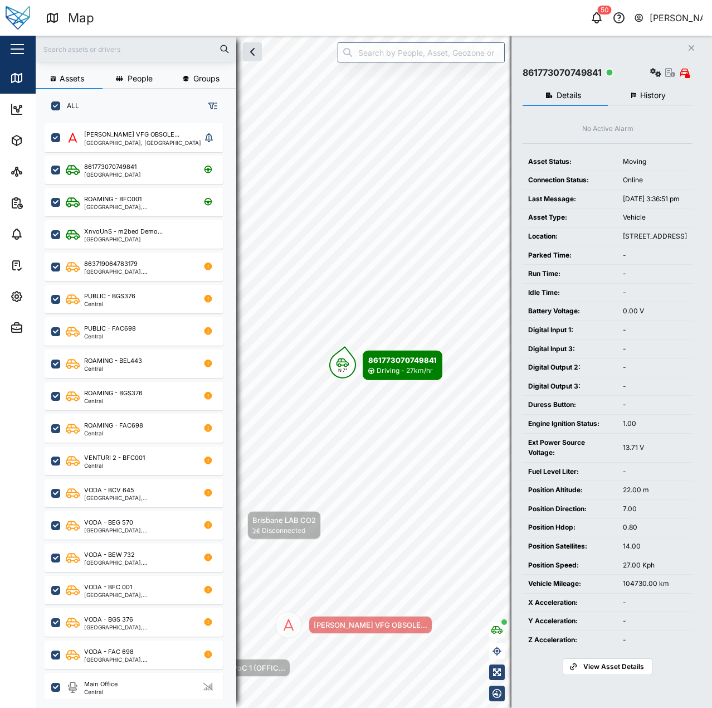
scroll to position [41, 0]
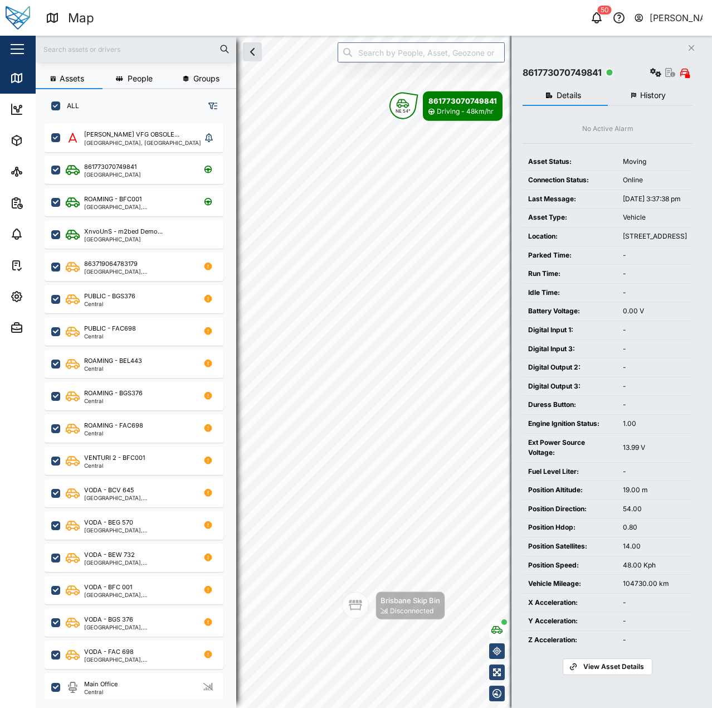
click at [617, 670] on span "View Asset Details" at bounding box center [613, 667] width 61 height 16
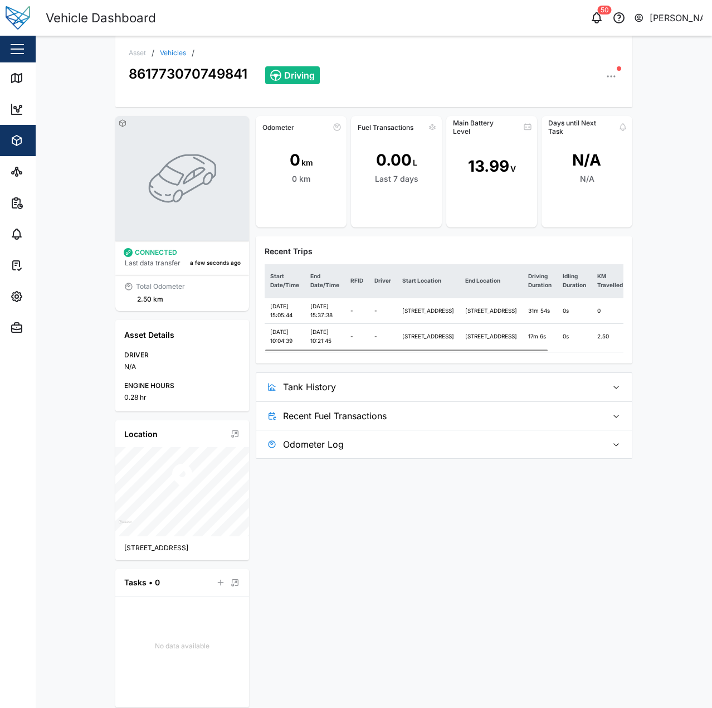
click at [531, 401] on span "Tank History" at bounding box center [440, 387] width 315 height 28
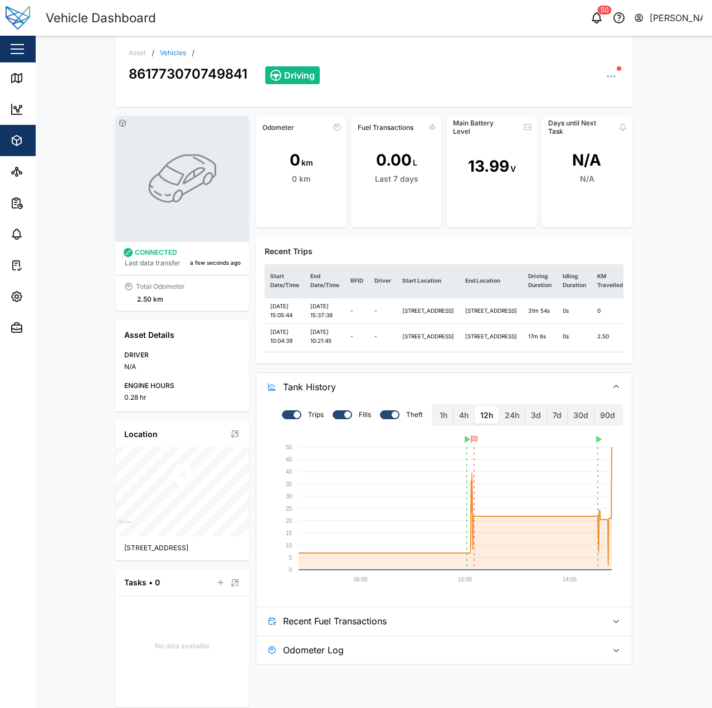
click at [548, 401] on span "Tank History" at bounding box center [440, 387] width 315 height 28
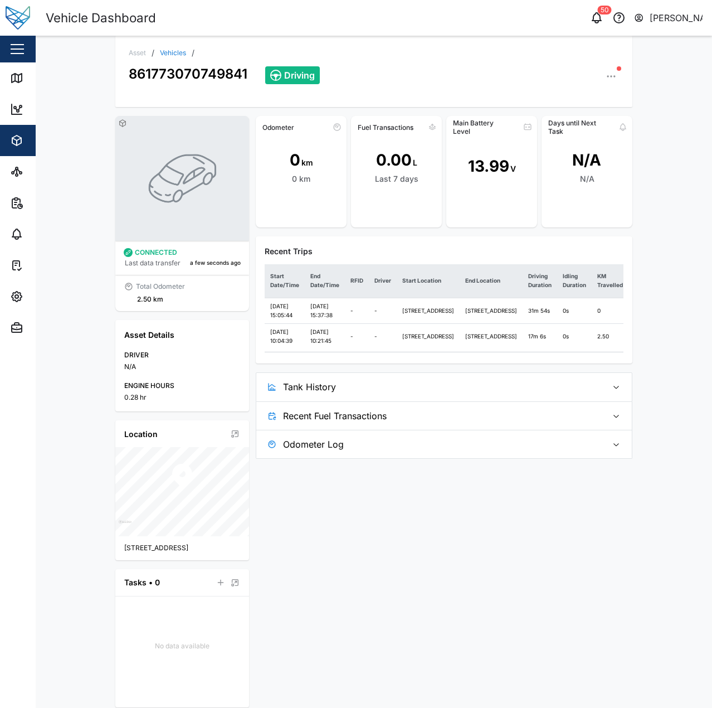
click at [551, 401] on span "Tank History" at bounding box center [440, 387] width 315 height 28
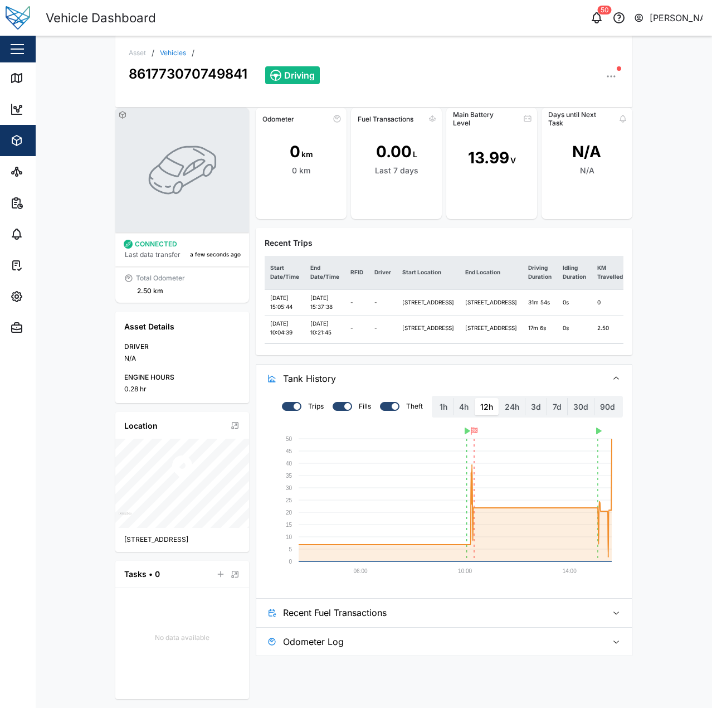
scroll to position [52, 0]
click at [13, 77] on icon at bounding box center [16, 77] width 13 height 13
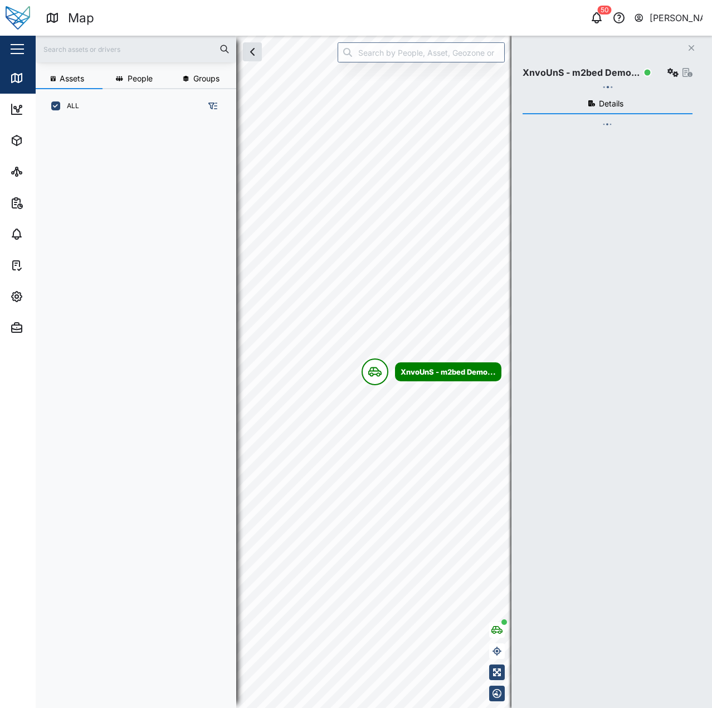
scroll to position [571, 174]
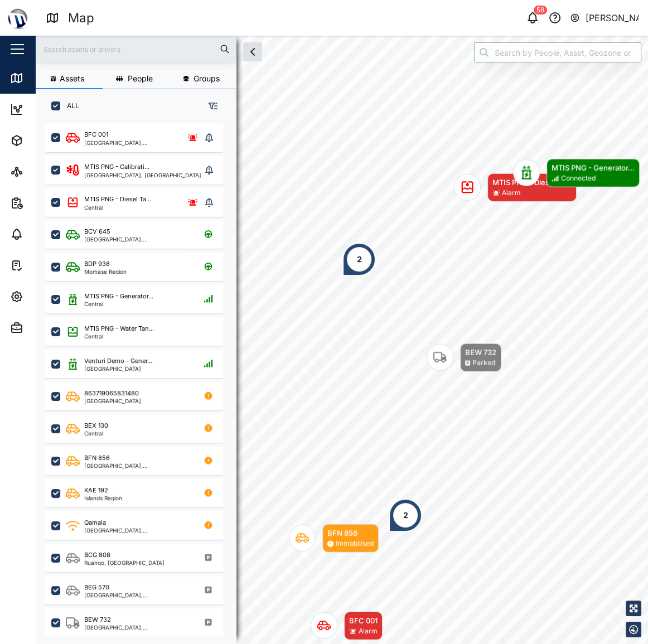
click at [506, 53] on input "search" at bounding box center [557, 52] width 167 height 20
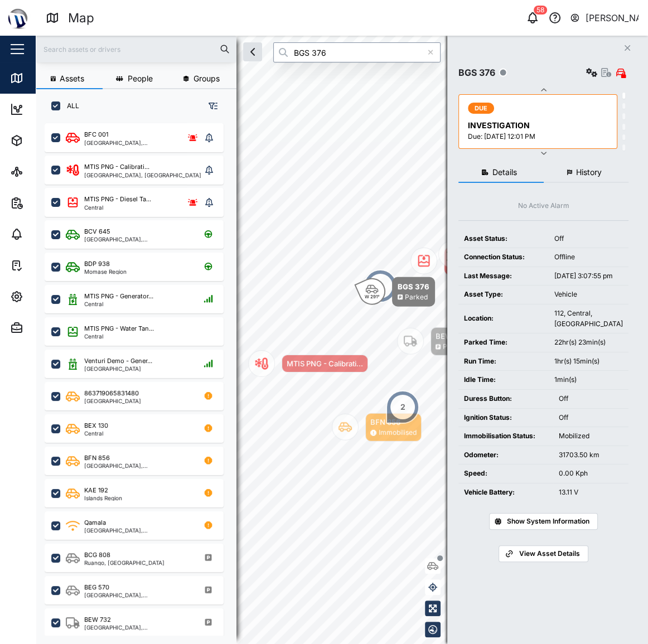
type input "BGS 376"
click at [578, 185] on div "Details History No Active Alarm Asset Status: Off Connection Status: Offline La…" at bounding box center [543, 389] width 170 height 464
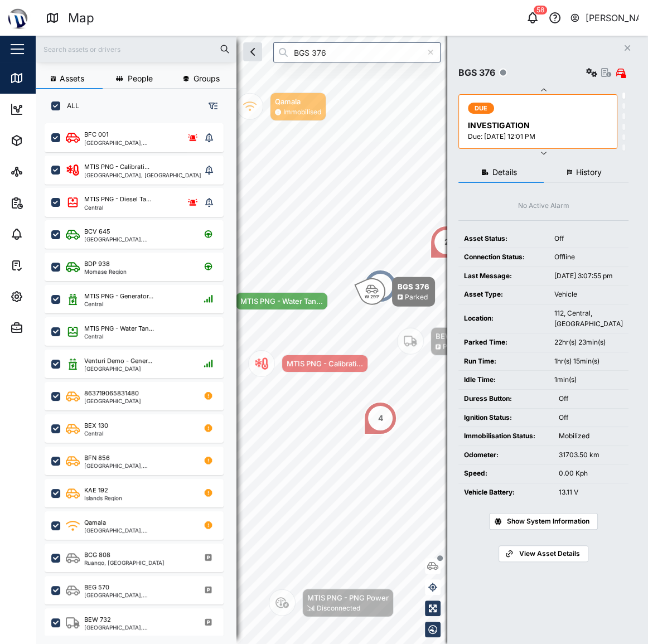
click at [582, 172] on span "History" at bounding box center [589, 172] width 26 height 8
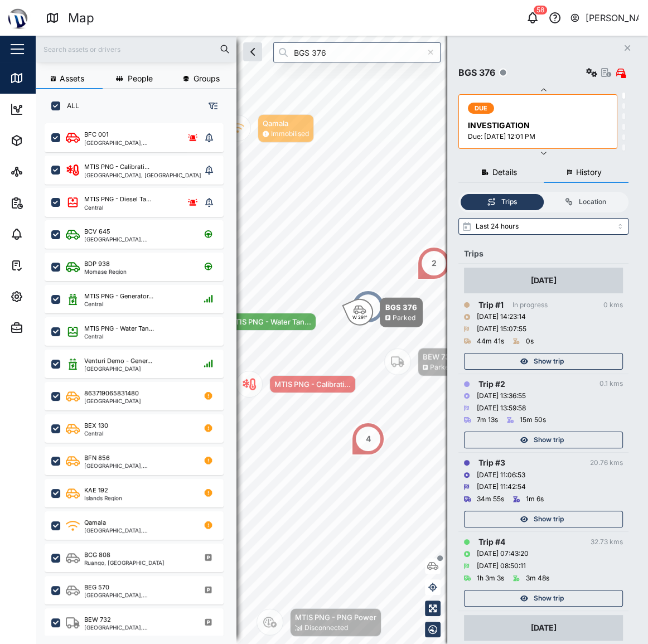
click at [561, 356] on span "Show trip" at bounding box center [548, 361] width 30 height 16
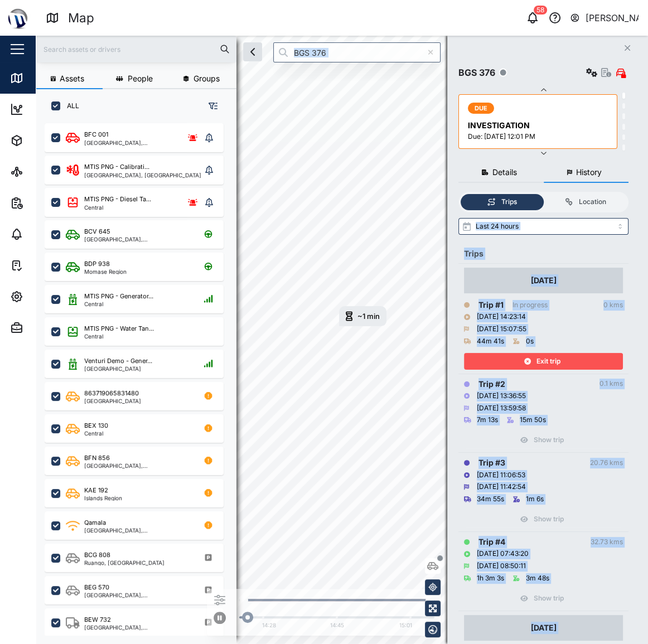
click at [325, 295] on div "Assets People Groups ALL BFC 001 National Capital District, Southern Region MTI…" at bounding box center [342, 340] width 612 height 608
click at [514, 312] on div "10/10/2025 14:23:14" at bounding box center [500, 317] width 49 height 11
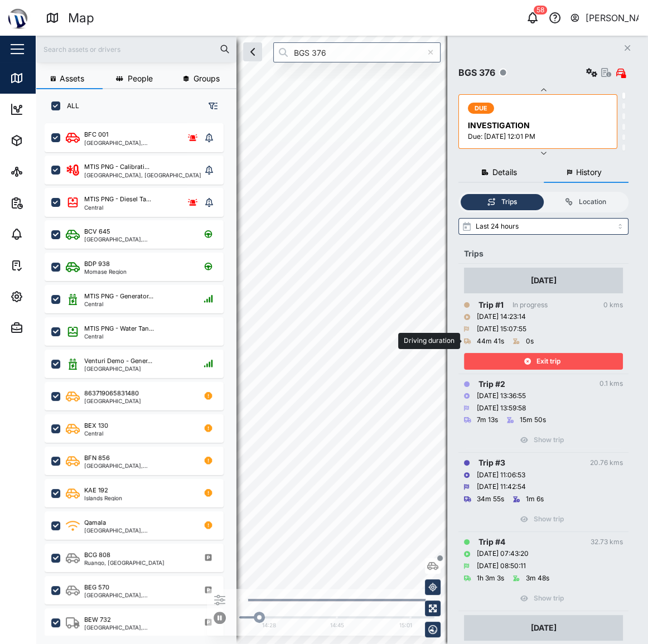
click at [502, 353] on div "Exit trip" at bounding box center [541, 361] width 145 height 16
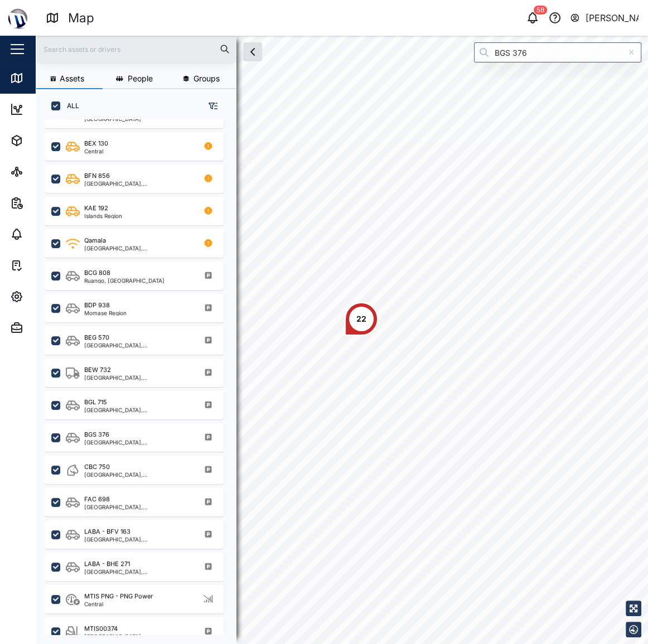
scroll to position [292, 0]
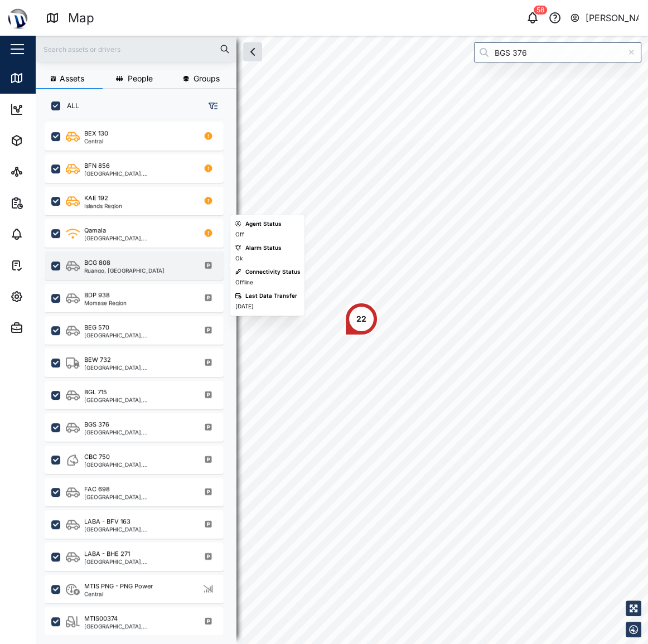
click at [132, 270] on div "Ruango, [GEOGRAPHIC_DATA]" at bounding box center [124, 270] width 80 height 6
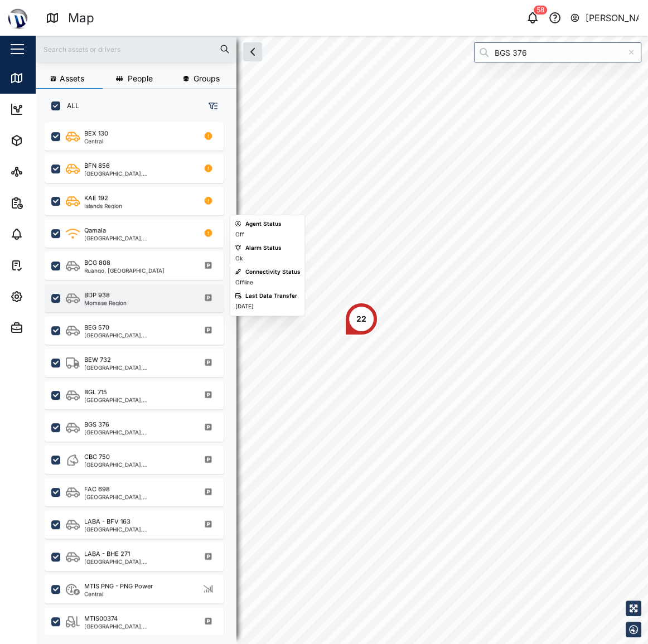
click at [125, 288] on div "BDP 938 Momase Region" at bounding box center [134, 298] width 179 height 28
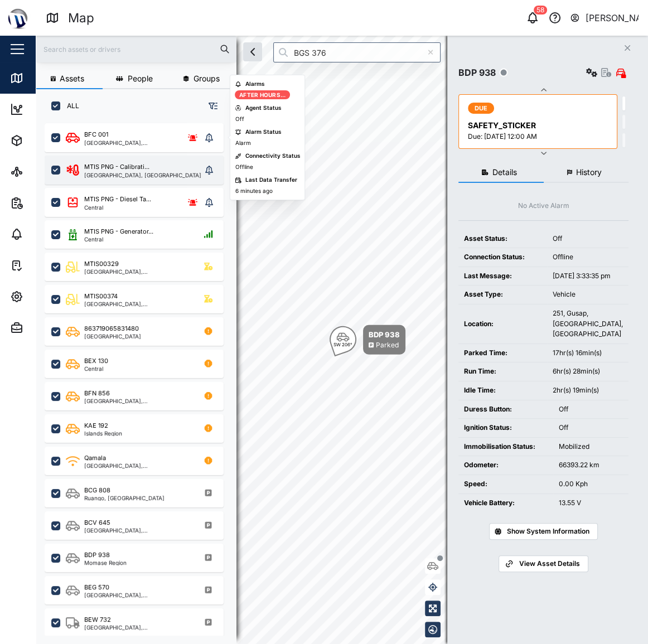
click at [133, 158] on div "MTIS PNG - Calibrati... National Capital District, Southern Region" at bounding box center [134, 169] width 179 height 29
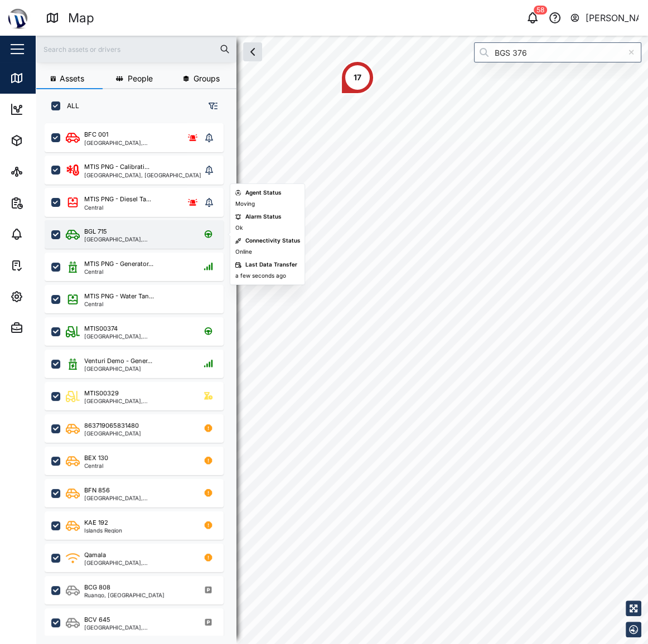
click at [159, 241] on div "[GEOGRAPHIC_DATA], [GEOGRAPHIC_DATA]" at bounding box center [137, 239] width 106 height 6
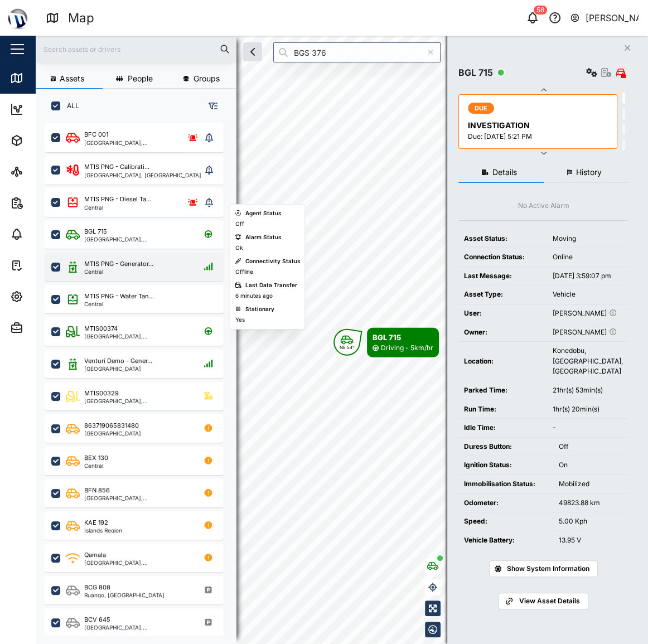
click at [154, 266] on div "MTIS PNG - Generator... Central" at bounding box center [141, 266] width 151 height 15
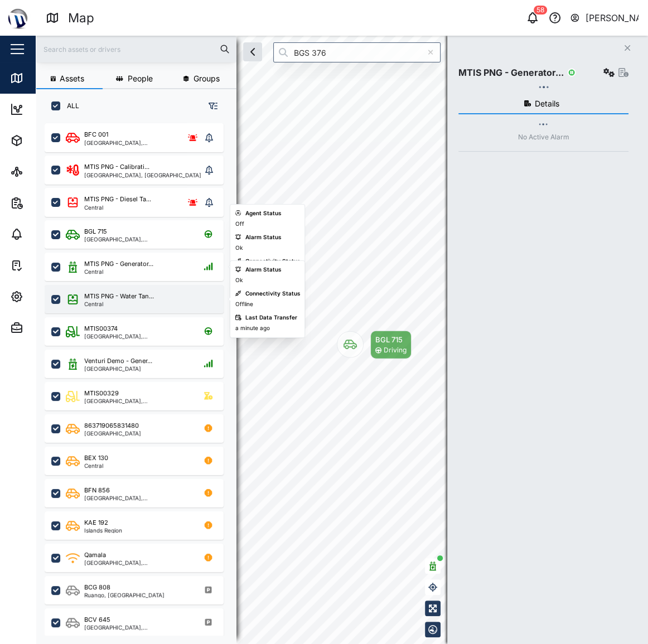
click at [162, 294] on div "MTIS PNG - Water Tan... Central" at bounding box center [141, 298] width 151 height 15
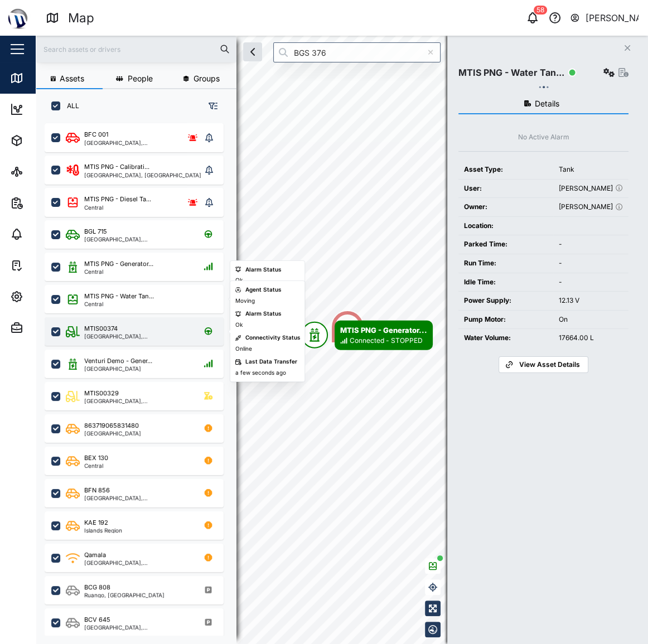
click at [143, 325] on div "MTIS00374" at bounding box center [137, 328] width 106 height 9
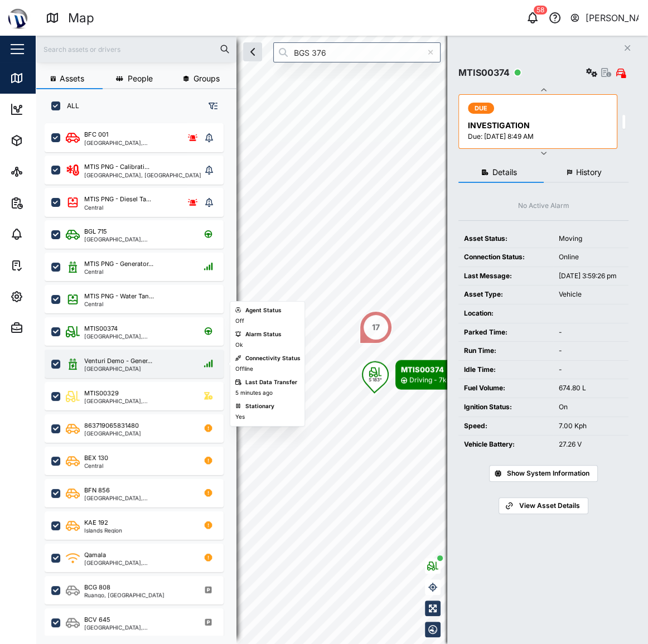
click at [142, 349] on div "Venturi Demo - Gener... Port Moresby" at bounding box center [134, 363] width 179 height 28
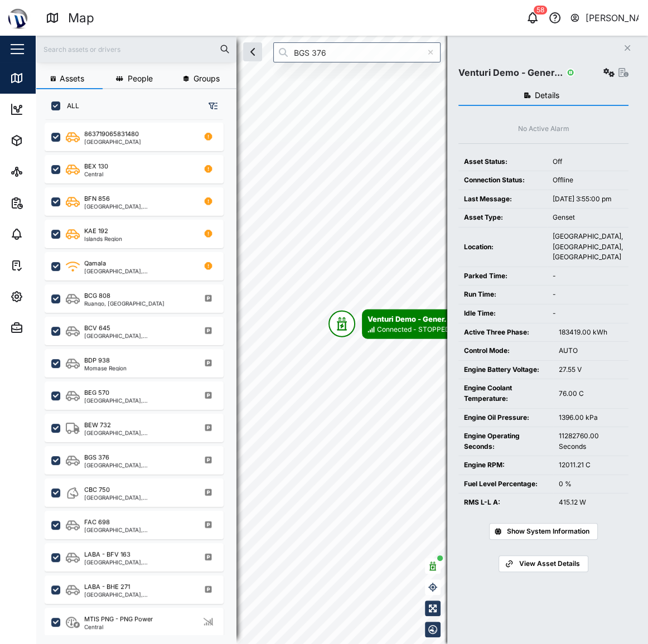
scroll to position [292, 0]
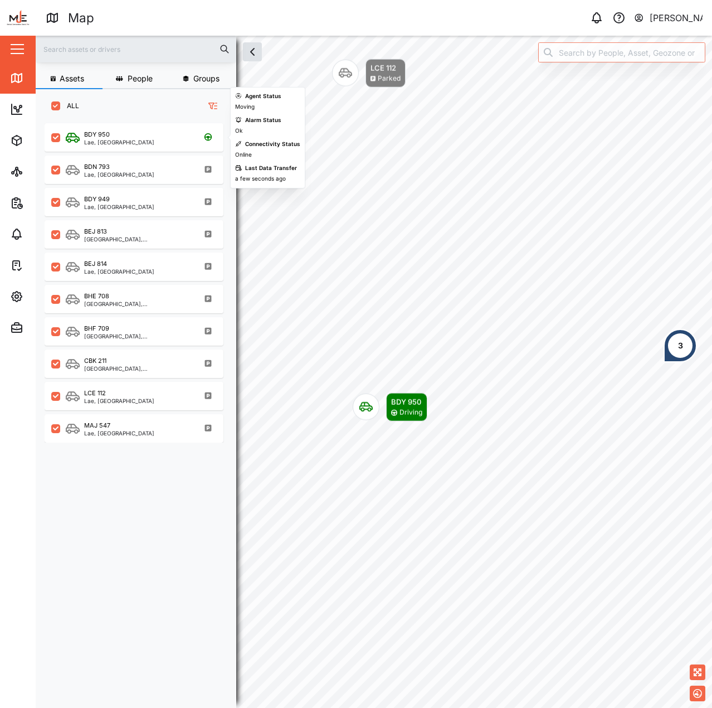
scroll to position [571, 174]
click at [152, 133] on div "BDY 950 Lae, [GEOGRAPHIC_DATA] Region" at bounding box center [141, 137] width 151 height 15
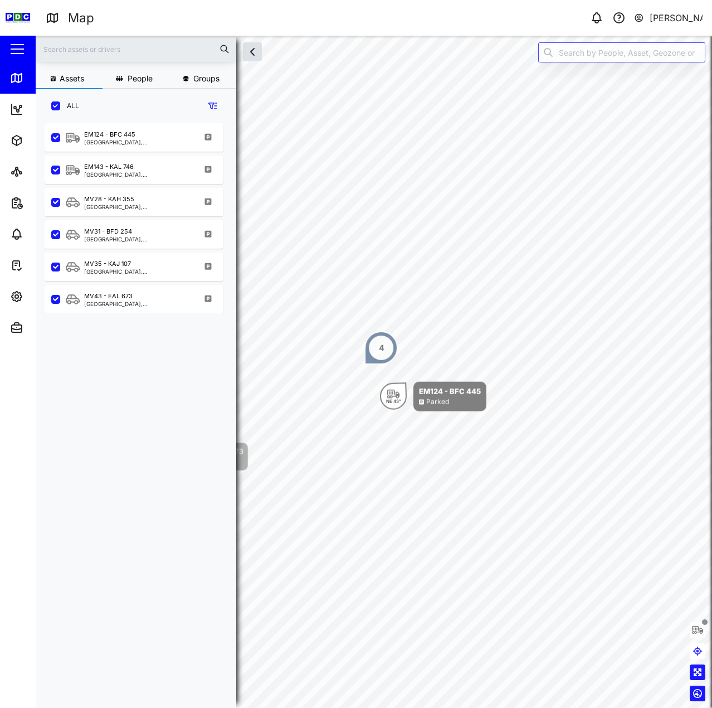
scroll to position [571, 174]
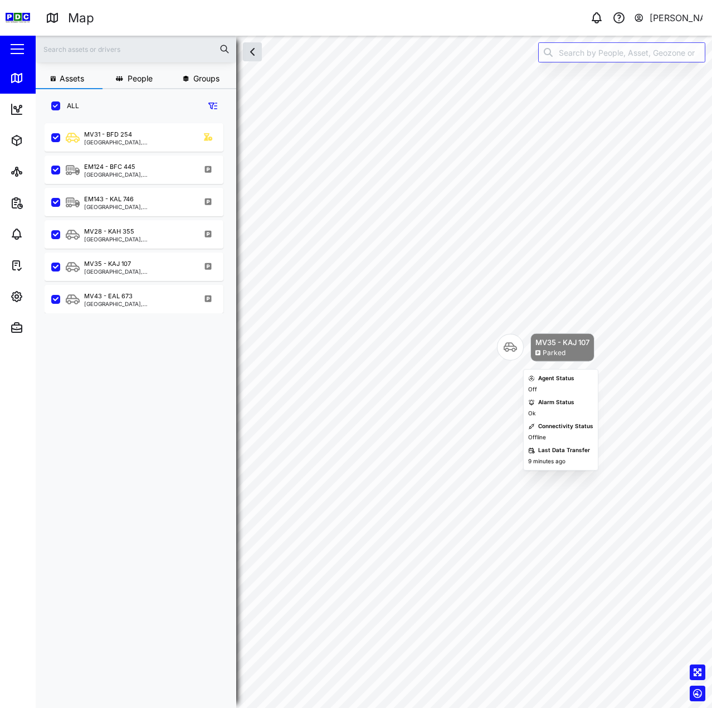
drag, startPoint x: 583, startPoint y: 340, endPoint x: 517, endPoint y: 330, distance: 67.1
click at [536, 337] on div "MV35 - KAJ 107" at bounding box center [563, 342] width 54 height 11
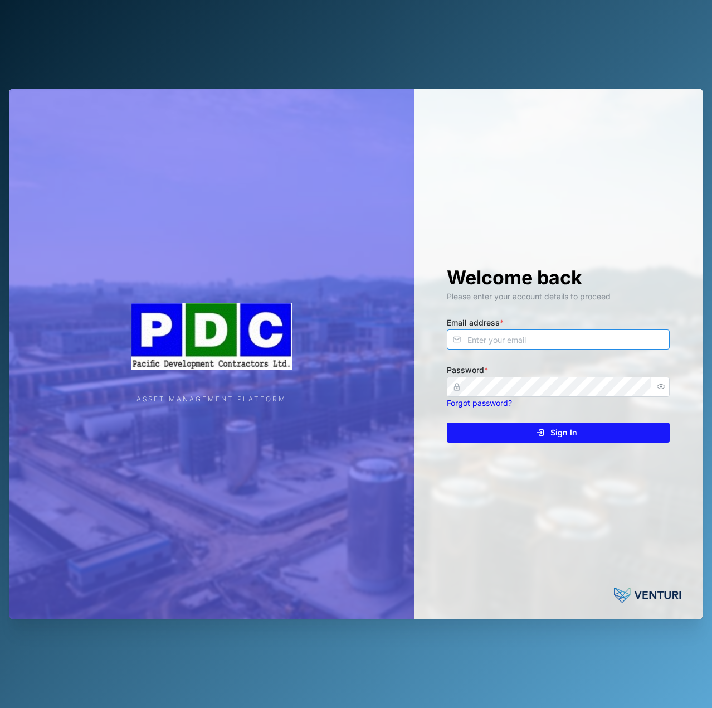
drag, startPoint x: 522, startPoint y: 337, endPoint x: 532, endPoint y: 337, distance: 10.6
click at [525, 337] on input "Email address *" at bounding box center [558, 339] width 223 height 20
type input "[EMAIL_ADDRESS][PERSON_NAME][DOMAIN_NAME]"
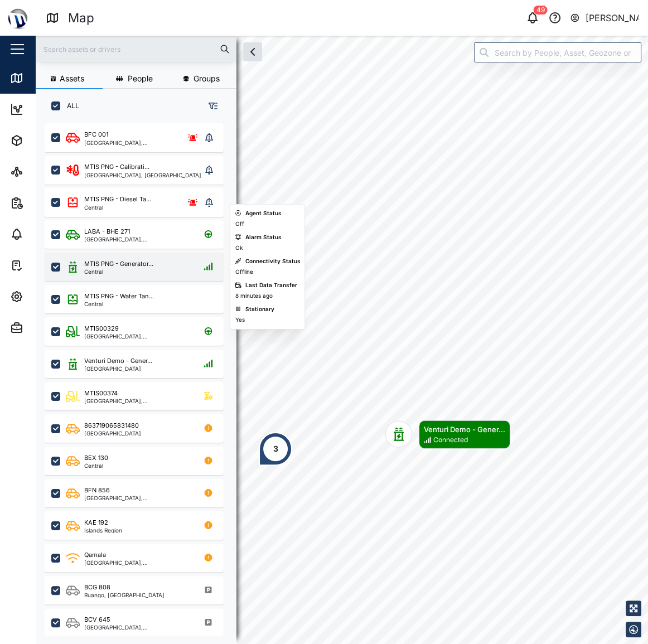
click at [128, 270] on div "Central" at bounding box center [118, 272] width 69 height 6
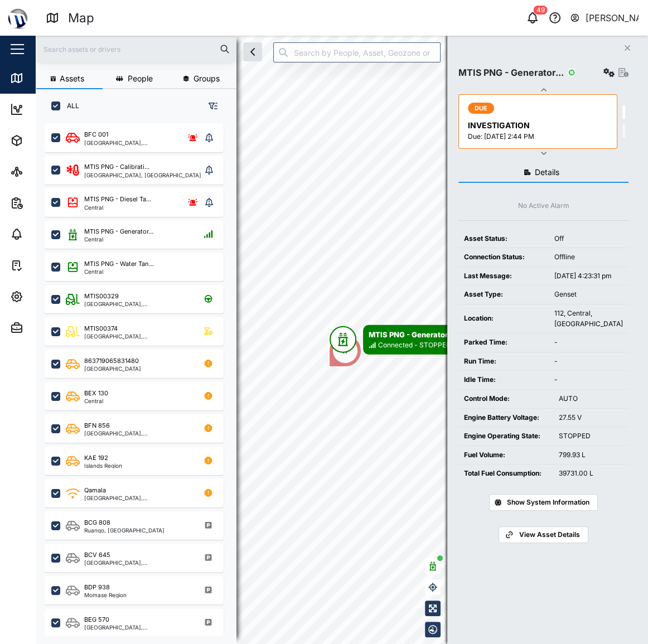
click at [524, 352] on td "Parked Time:" at bounding box center [503, 342] width 90 height 19
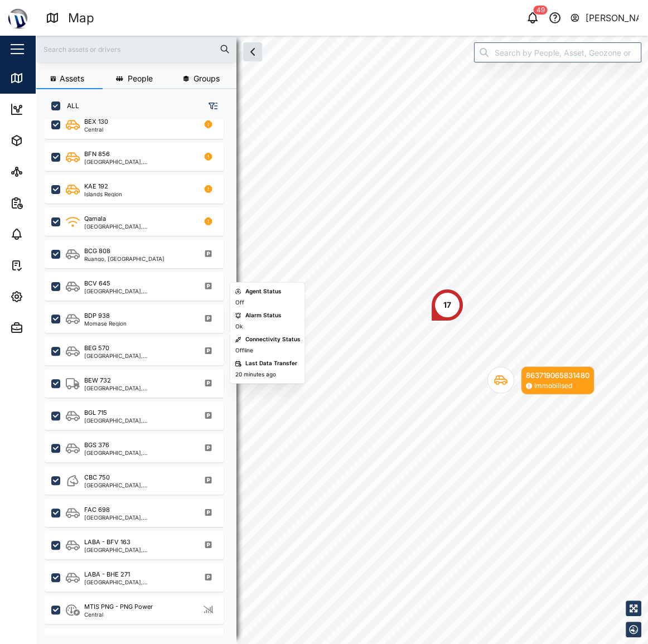
scroll to position [292, 0]
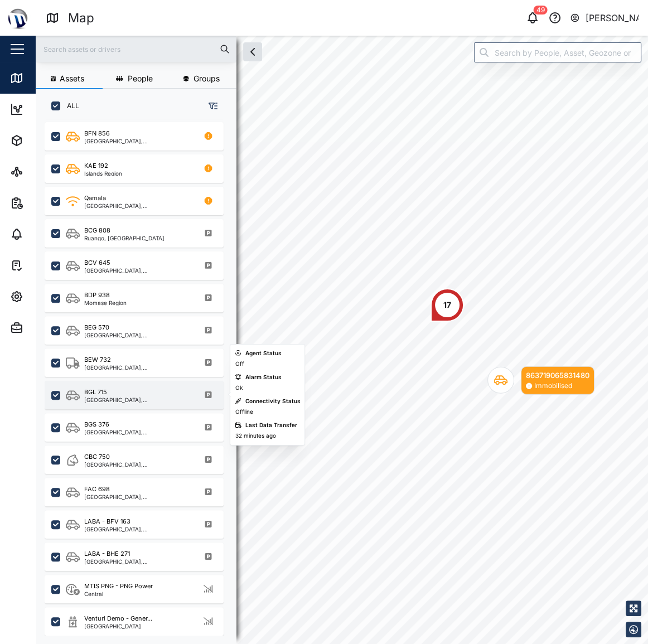
click at [176, 390] on div "BGL 715 [GEOGRAPHIC_DATA], [GEOGRAPHIC_DATA]" at bounding box center [141, 394] width 151 height 15
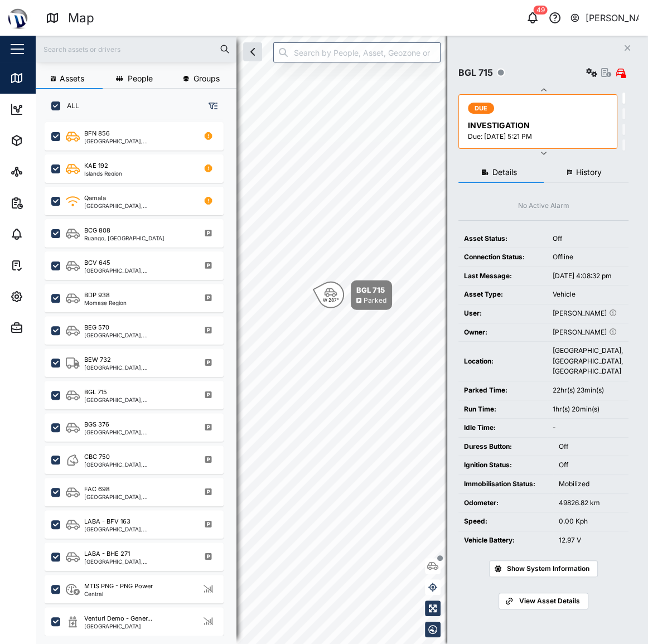
drag, startPoint x: 580, startPoint y: 149, endPoint x: 581, endPoint y: 174, distance: 25.1
click at [580, 153] on button "button" at bounding box center [543, 152] width 170 height 9
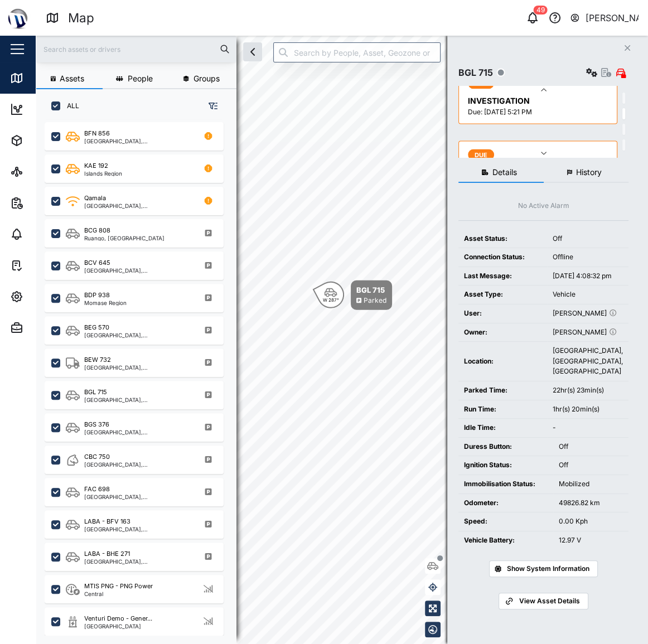
click at [581, 174] on span "History" at bounding box center [589, 172] width 26 height 8
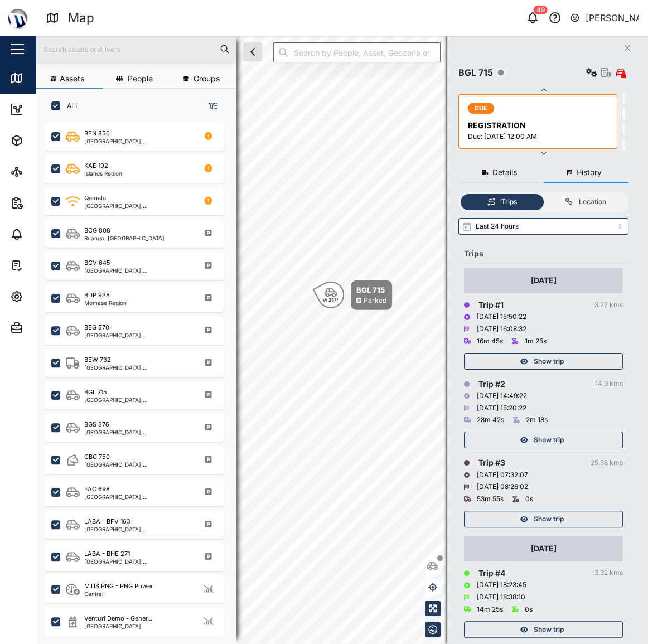
scroll to position [152, 0]
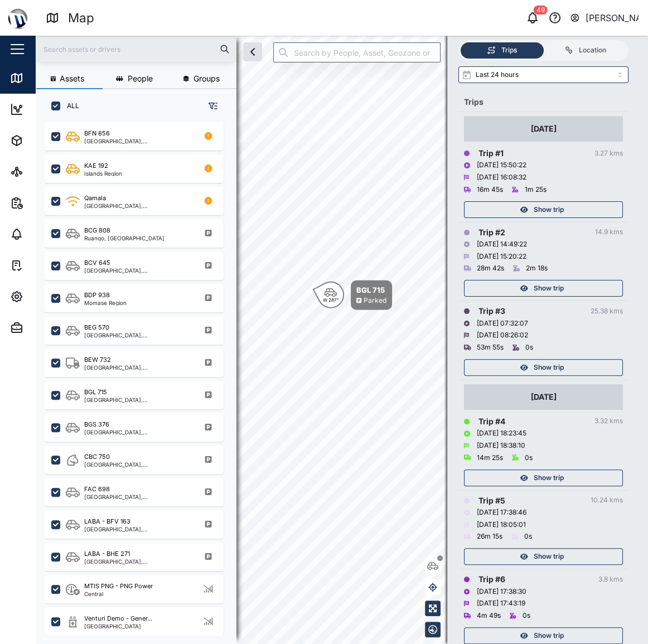
click at [551, 211] on span "Show trip" at bounding box center [548, 210] width 30 height 16
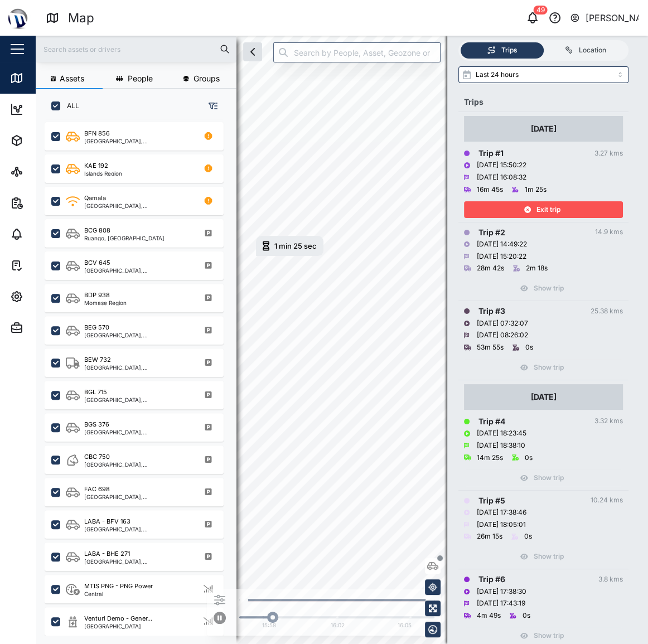
click at [551, 211] on span "Exit trip" at bounding box center [548, 210] width 24 height 16
